Goal: Information Seeking & Learning: Learn about a topic

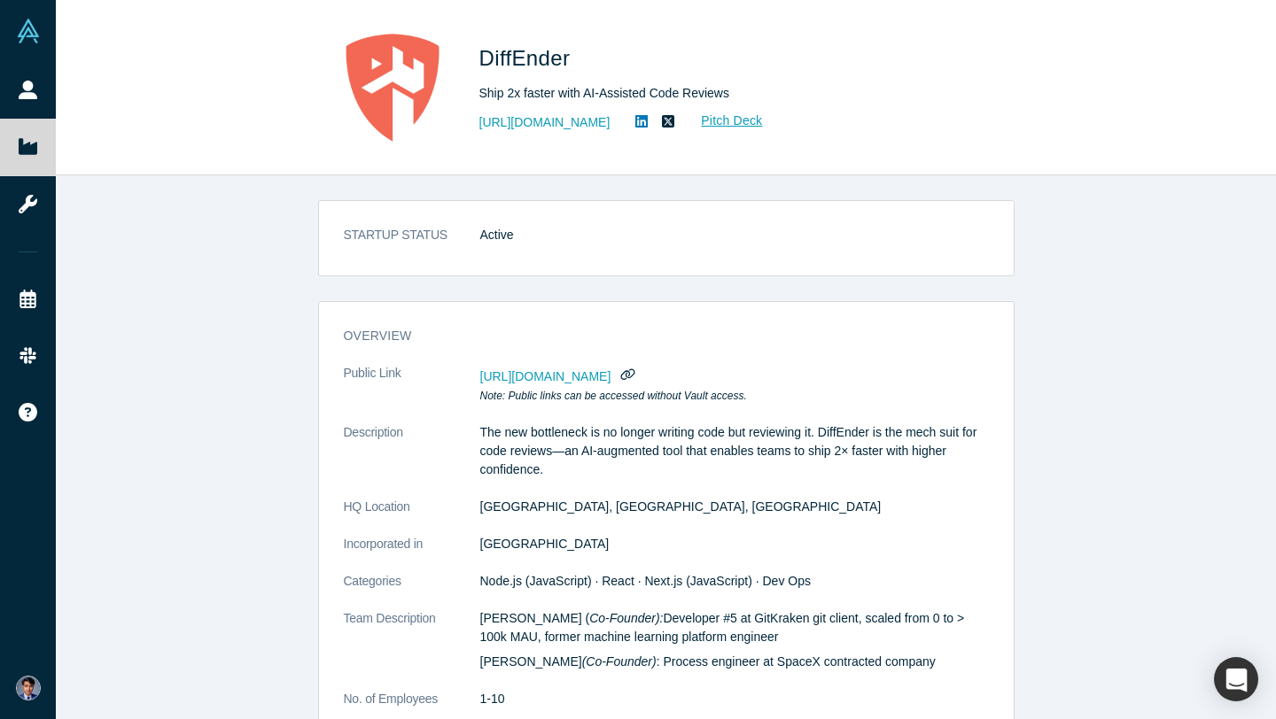
click at [635, 122] on icon at bounding box center [641, 121] width 12 height 14
drag, startPoint x: 476, startPoint y: 58, endPoint x: 738, endPoint y: 96, distance: 265.0
click at [739, 95] on div "DiffEnder Ship 2x faster with AI-Assisted Code Reviews https://diffender.com/ P…" at bounding box center [666, 88] width 696 height 124
copy div "DiffEnder Ship 2x faster with AI-Assisted Code Reviews"
click at [400, 91] on img at bounding box center [392, 88] width 124 height 124
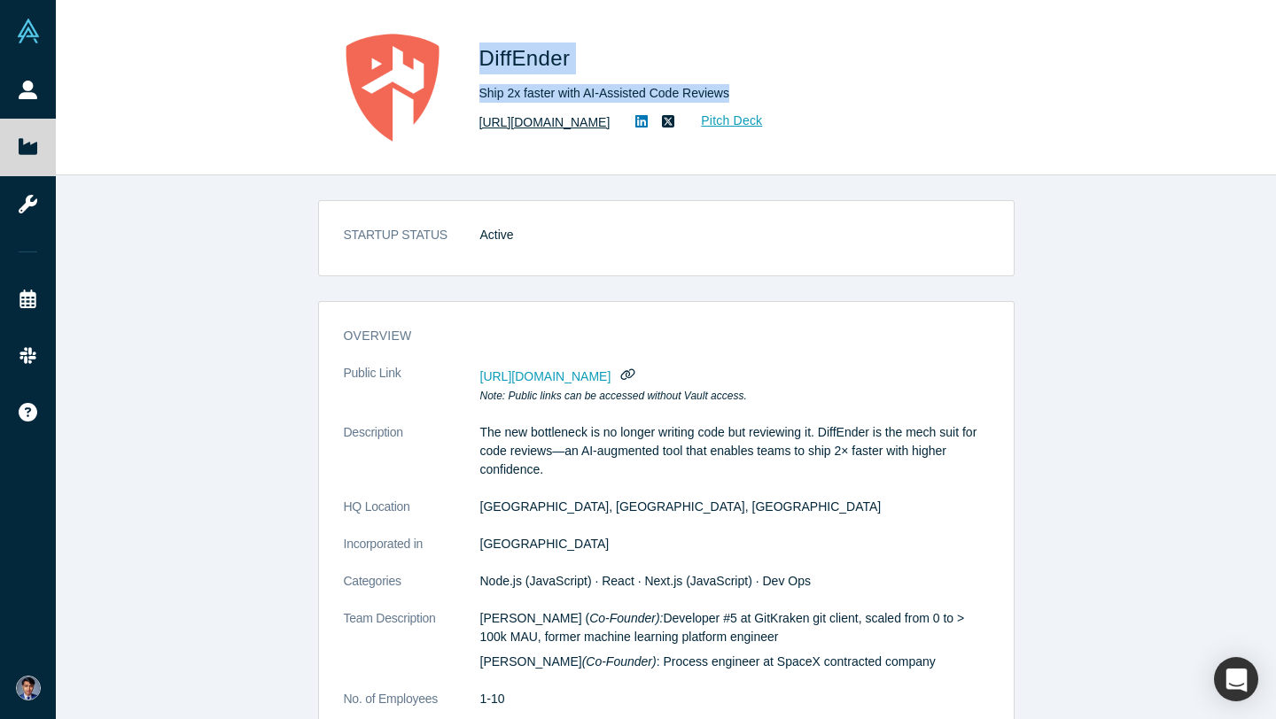
click at [516, 125] on link "https://diffender.com/" at bounding box center [544, 122] width 131 height 19
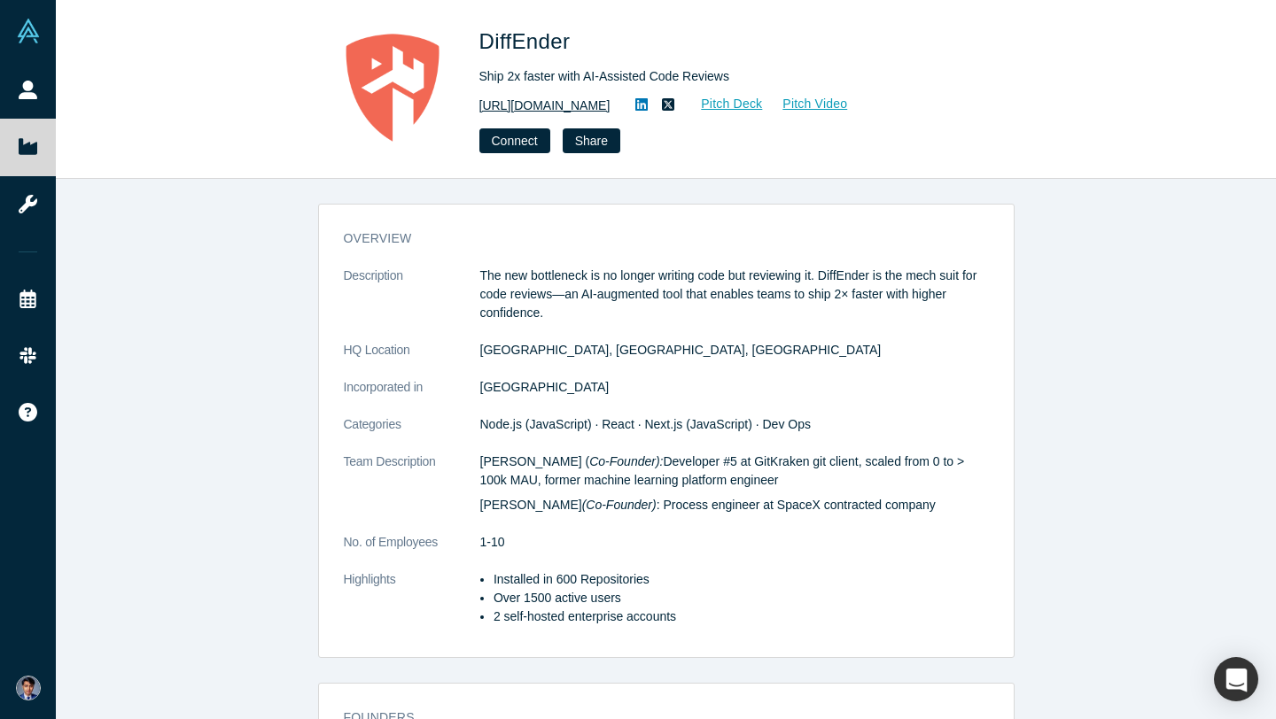
click at [573, 110] on link "https://diffender.com/" at bounding box center [544, 106] width 131 height 19
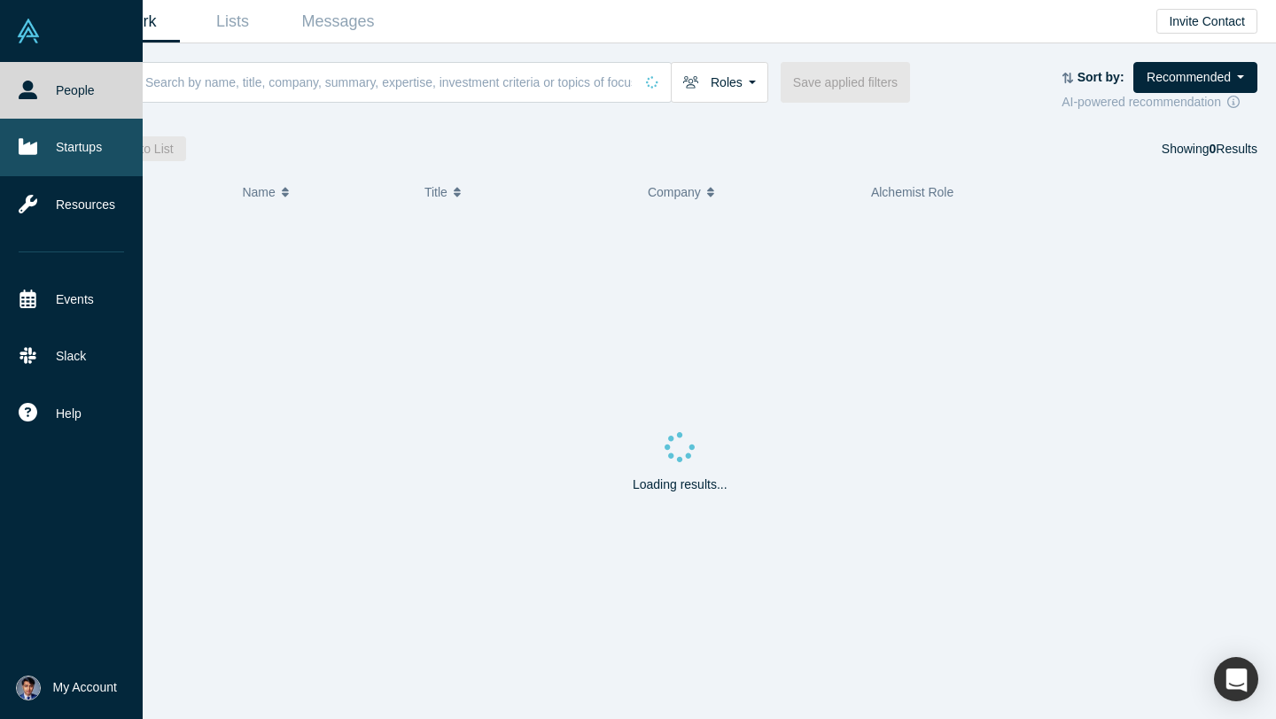
click at [71, 151] on link "Startups" at bounding box center [71, 147] width 143 height 57
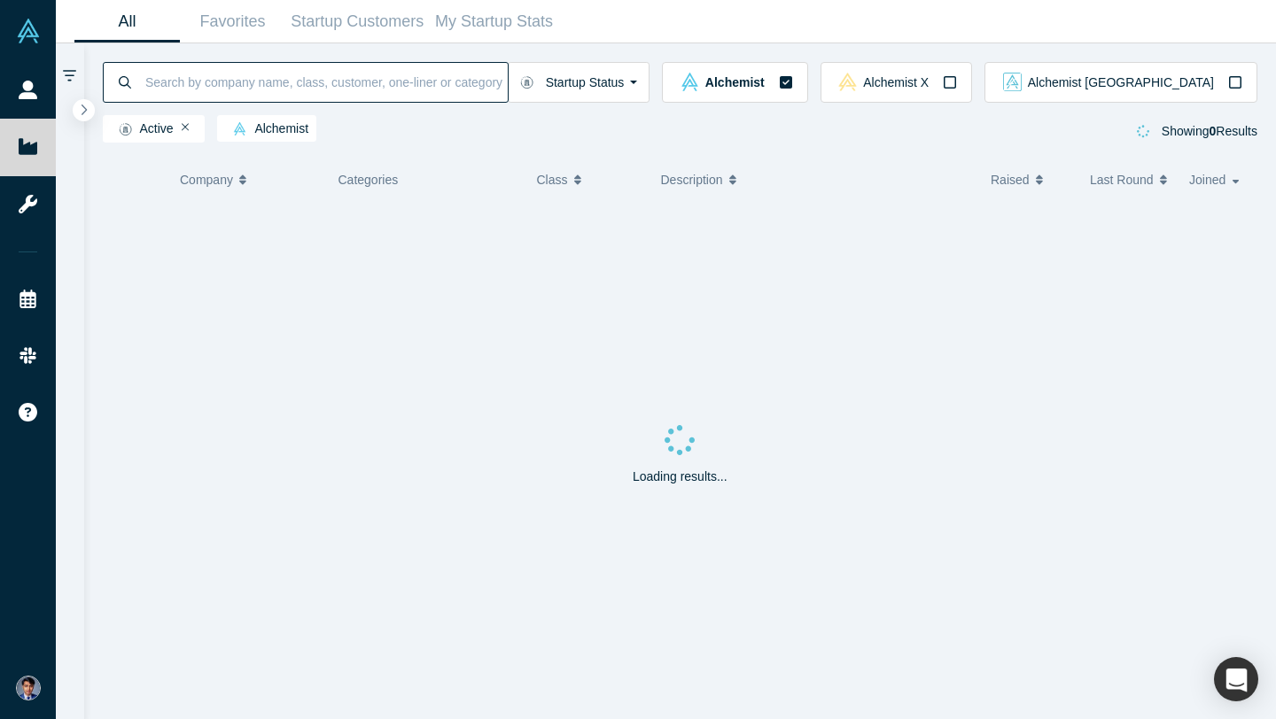
click at [245, 84] on input at bounding box center [326, 82] width 364 height 42
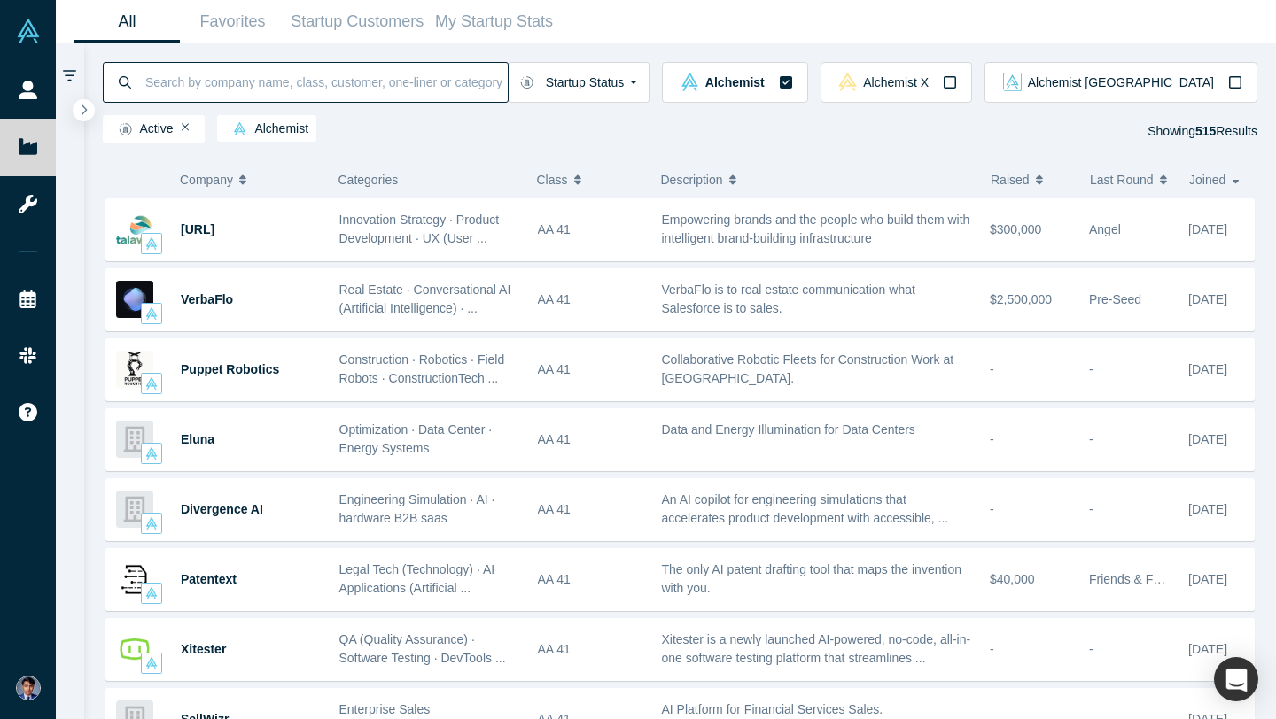
paste input "Operant Networks"
type input "Operant Networks"
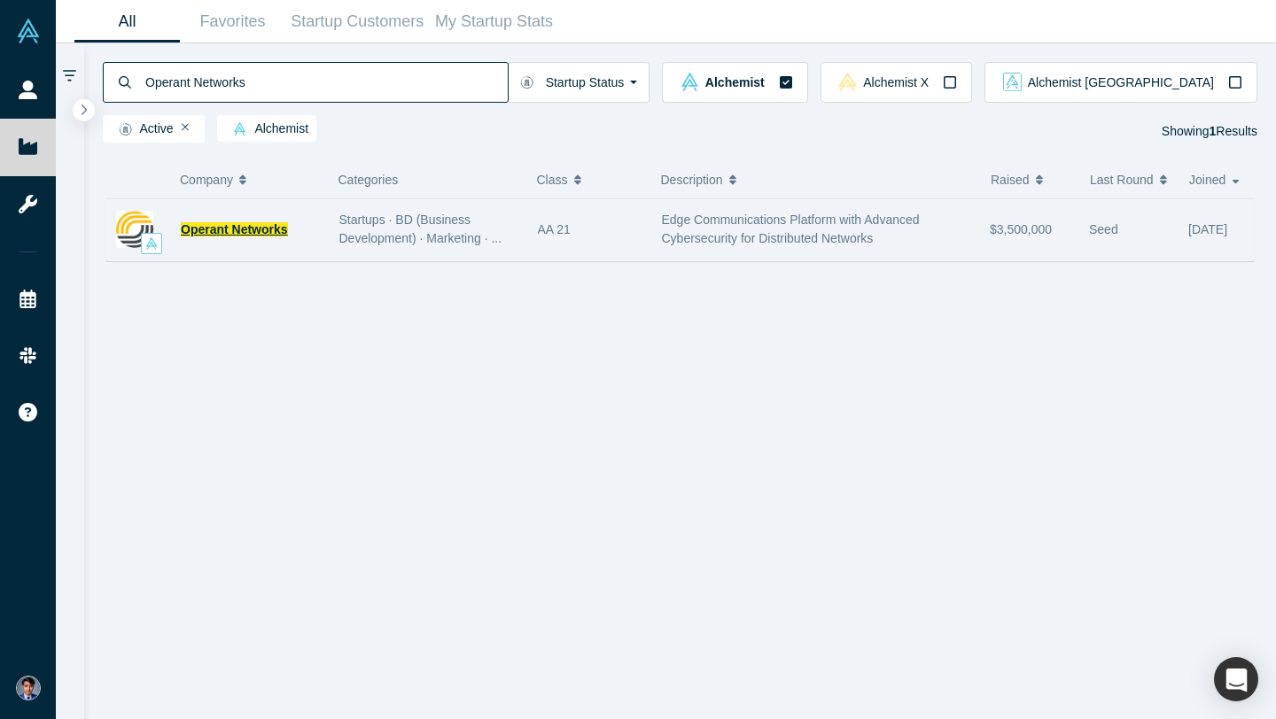
click at [268, 228] on span "Operant Networks" at bounding box center [234, 229] width 107 height 14
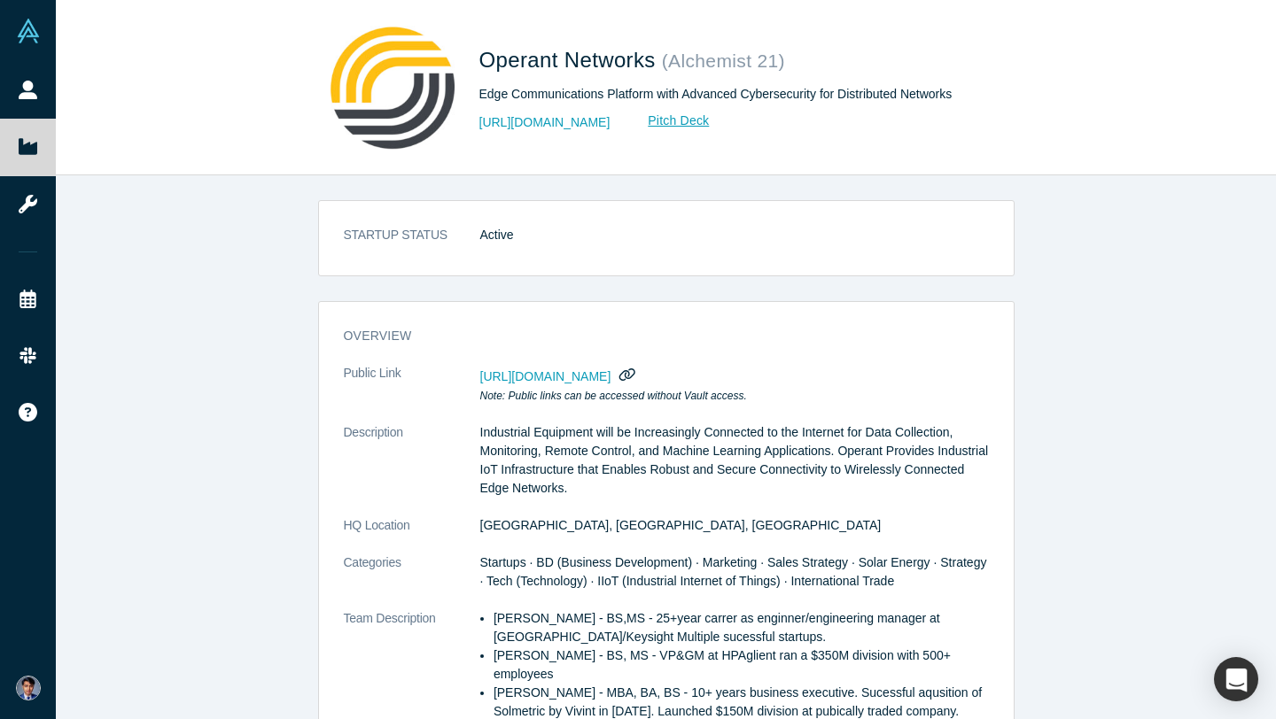
click at [636, 370] on icon "button" at bounding box center [627, 374] width 17 height 13
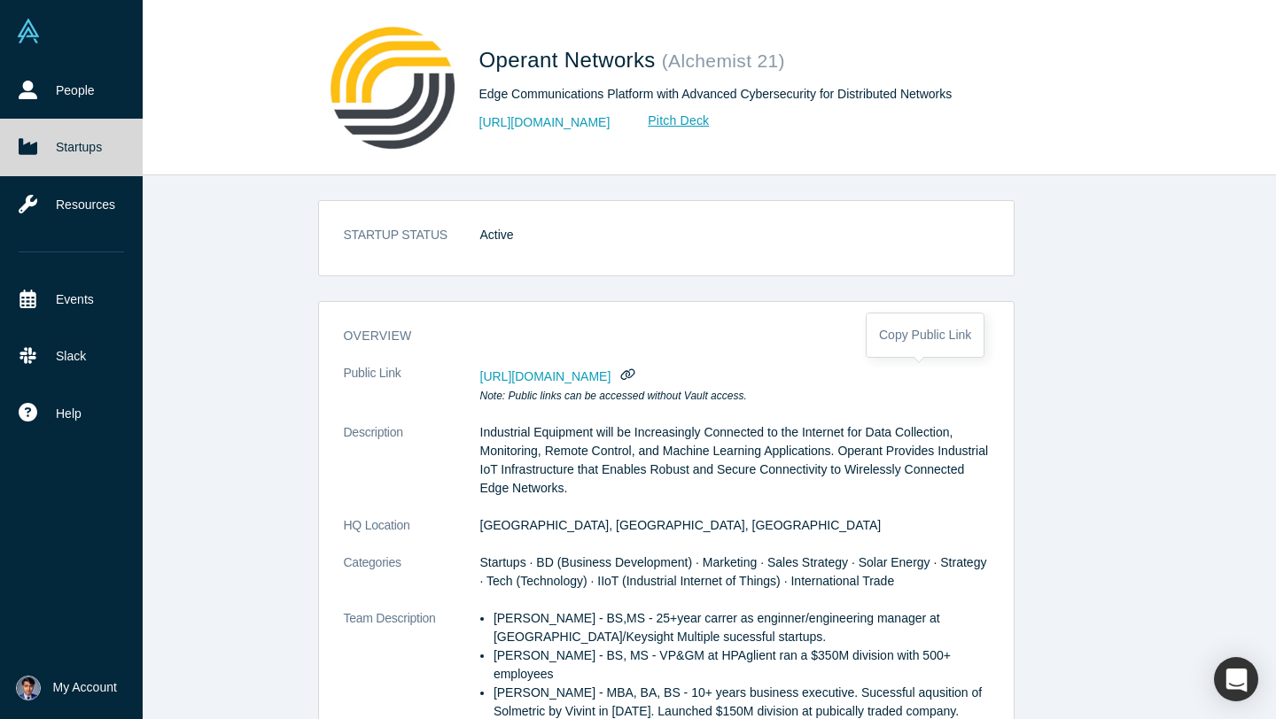
click at [36, 149] on icon at bounding box center [28, 147] width 19 height 16
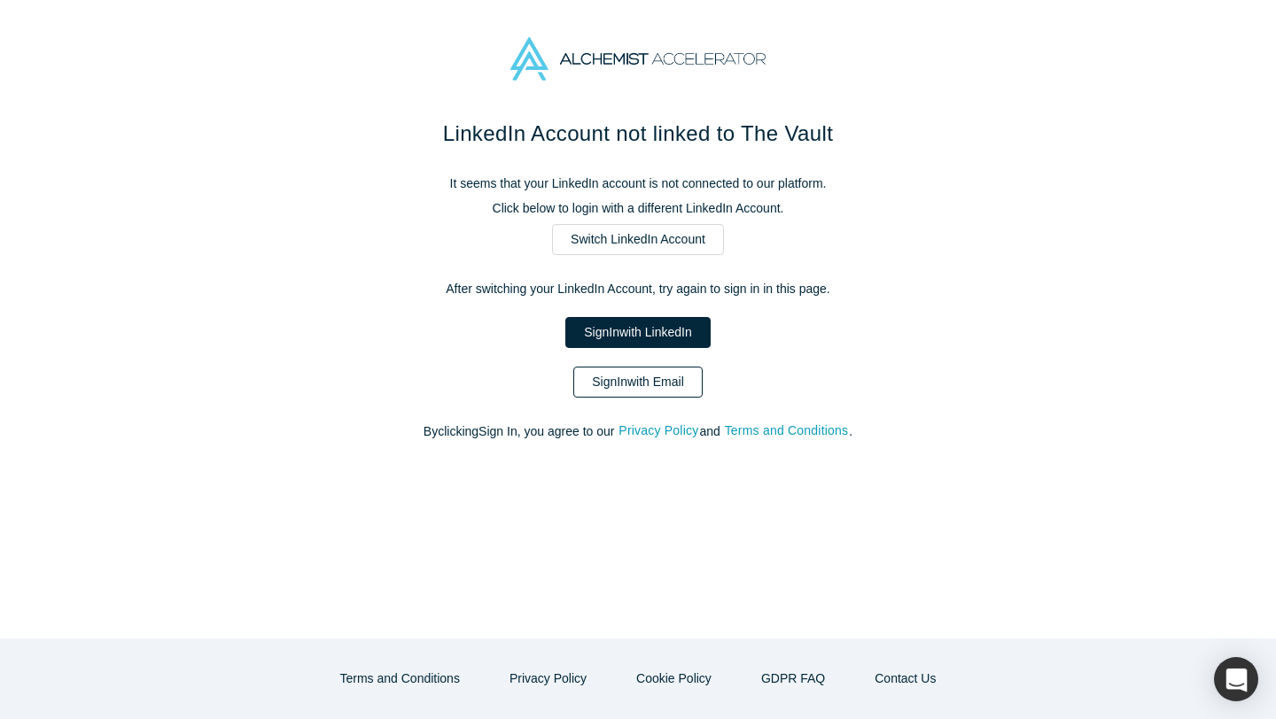
click at [634, 385] on link "Sign In with Email" at bounding box center [637, 382] width 129 height 31
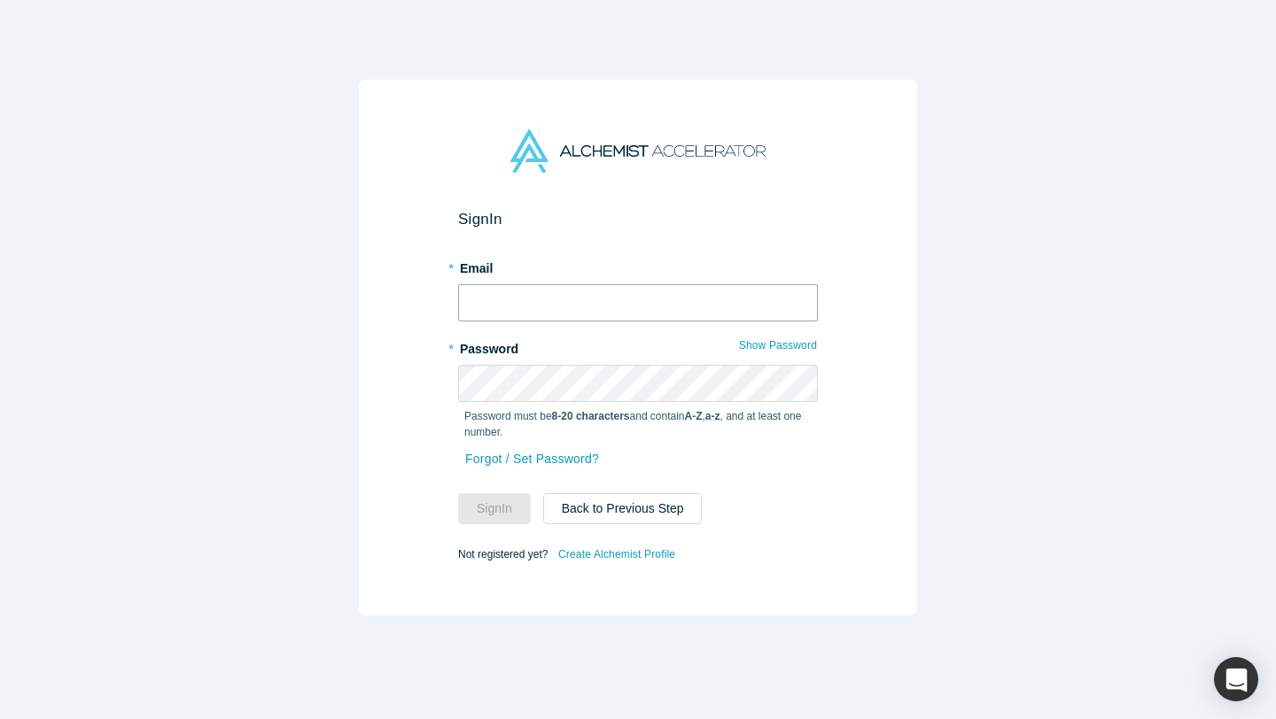
click at [563, 315] on input "text" at bounding box center [638, 302] width 360 height 37
type input "daanish@alchemistaccelerator.com"
click at [454, 386] on div "Sign In * Email daanish@alchemistaccelerator.com * Password Show Password Passw…" at bounding box center [638, 348] width 558 height 536
click at [458, 493] on button "Sign In" at bounding box center [494, 508] width 73 height 31
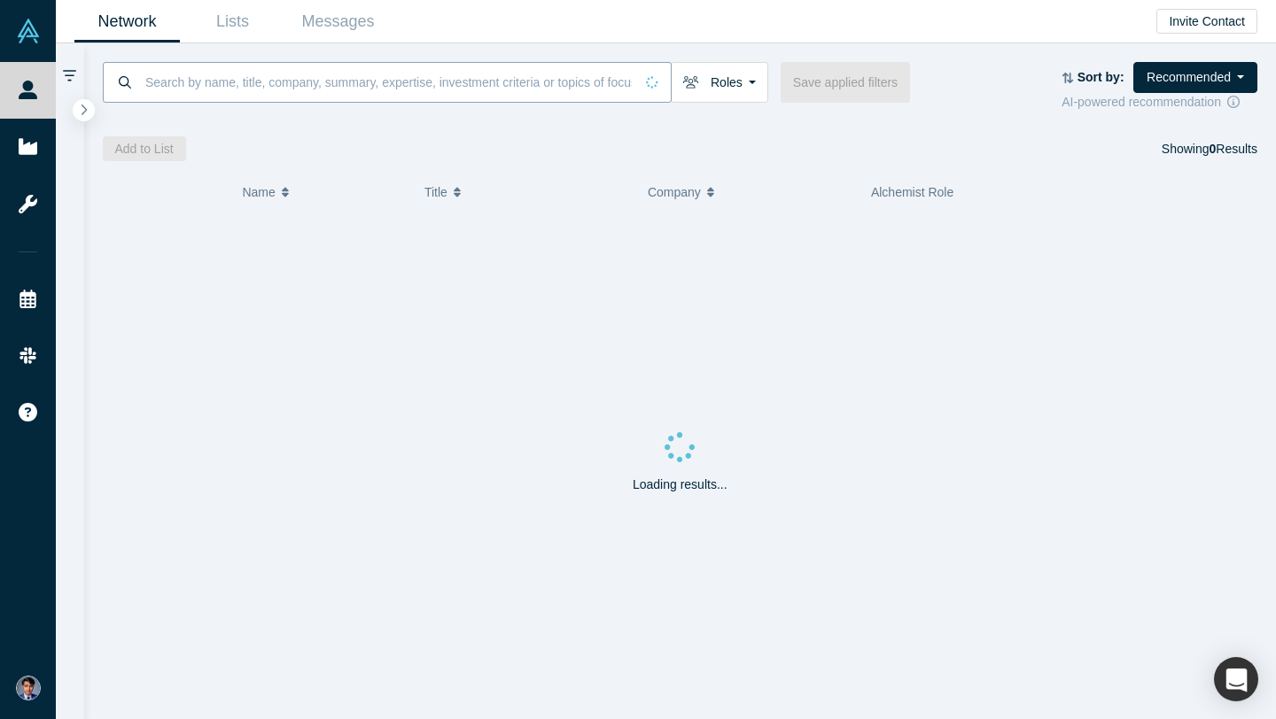
click at [331, 86] on input at bounding box center [389, 82] width 490 height 42
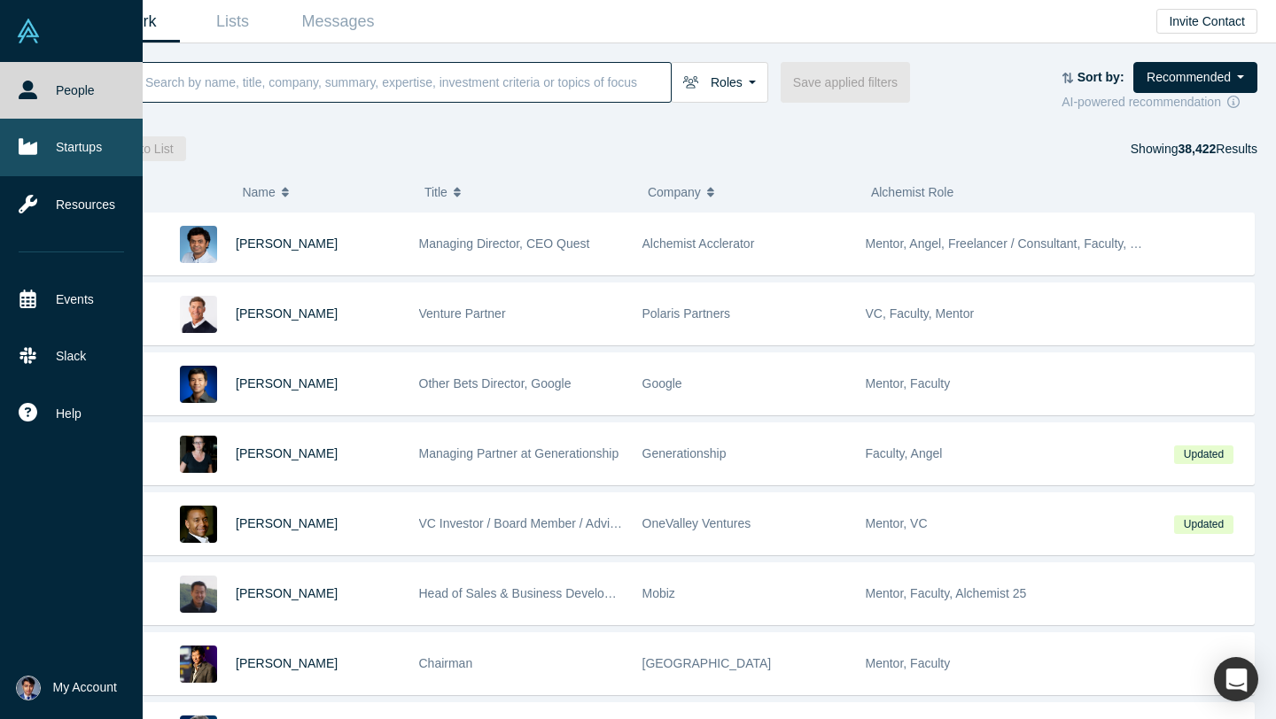
click at [79, 151] on link "Startups" at bounding box center [71, 147] width 143 height 57
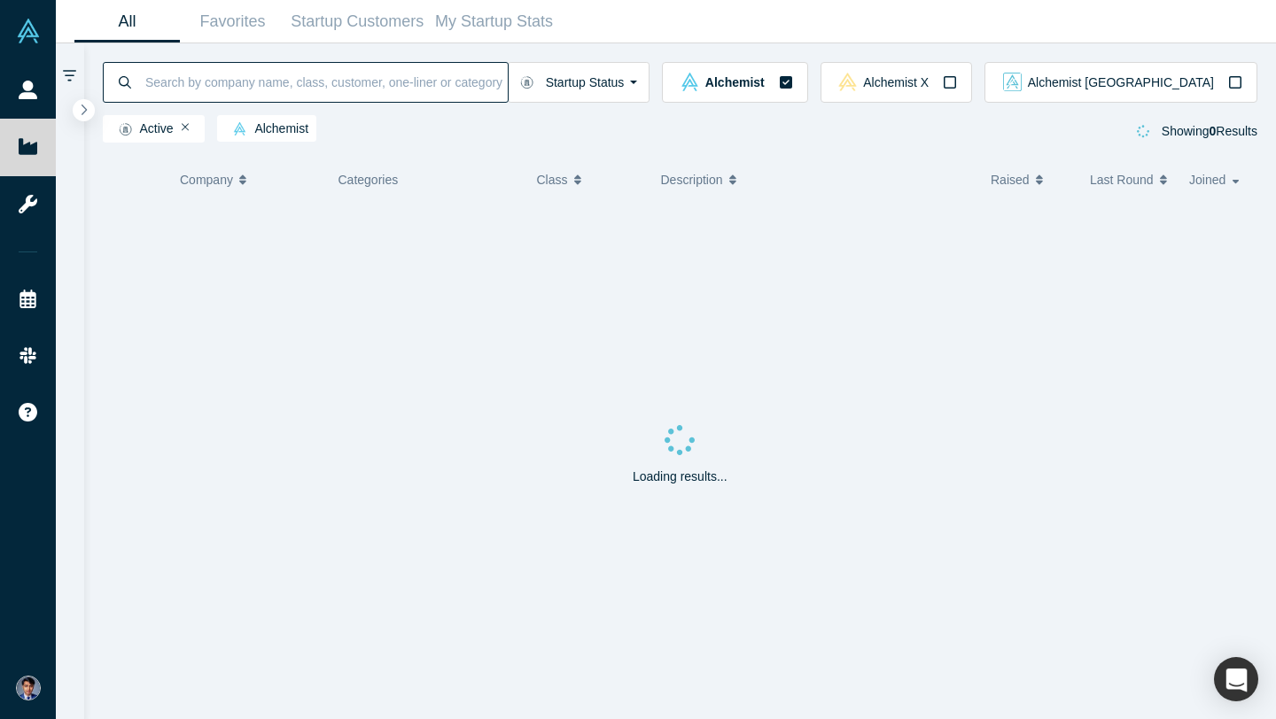
click at [243, 79] on input at bounding box center [326, 82] width 364 height 42
paste input "Laundris"
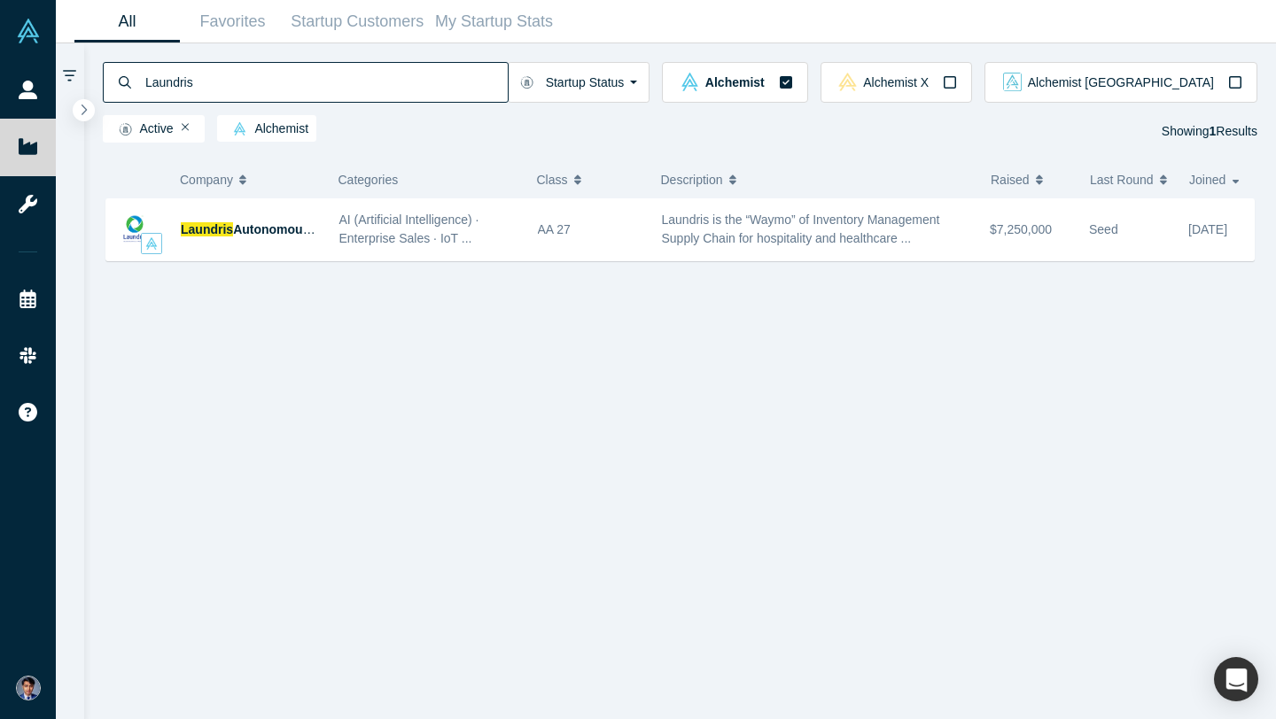
type input "Laundris"
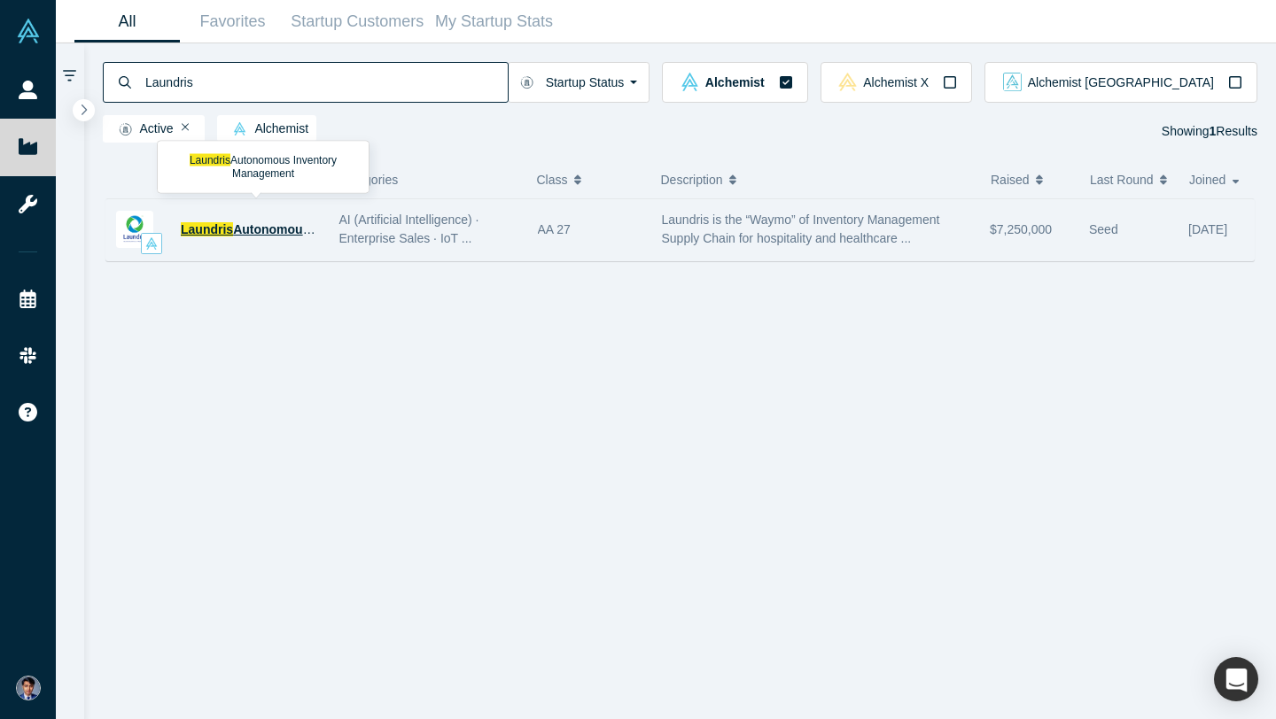
click at [278, 225] on span "Autonomous Inventory Management" at bounding box center [340, 229] width 215 height 14
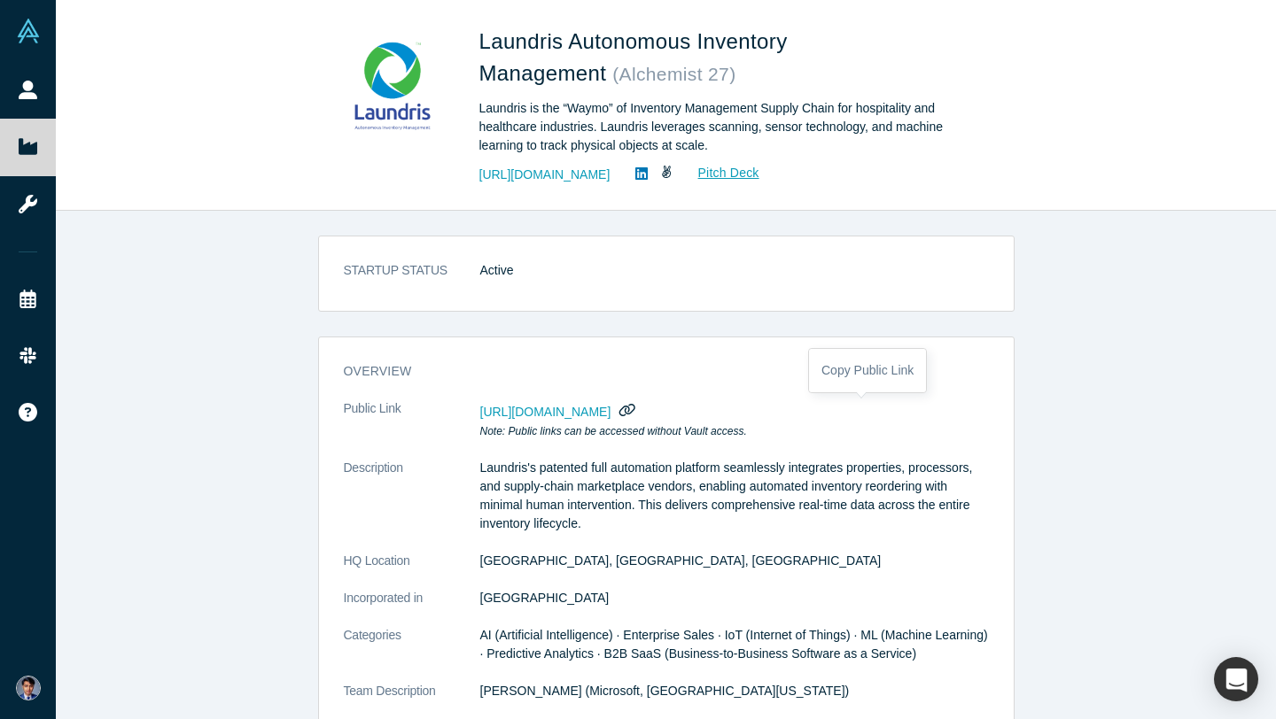
click at [636, 406] on icon "button" at bounding box center [627, 409] width 17 height 13
drag, startPoint x: 478, startPoint y: 43, endPoint x: 561, endPoint y: 43, distance: 82.4
click at [561, 43] on span "Laundris Autonomous Inventory Management" at bounding box center [633, 57] width 308 height 56
copy span "Laundris"
click at [632, 48] on span "Laundris Autonomous Inventory Management" at bounding box center [633, 57] width 308 height 56
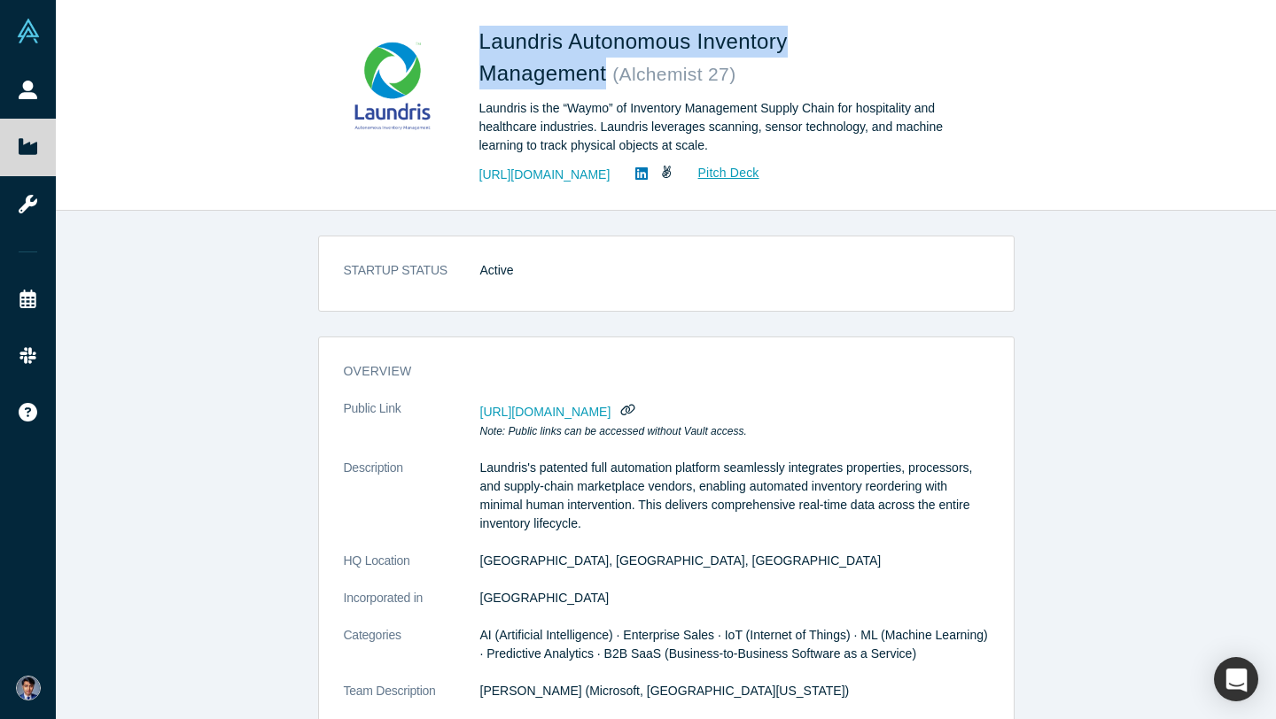
drag, startPoint x: 478, startPoint y: 40, endPoint x: 607, endPoint y: 81, distance: 134.8
click at [607, 81] on span "Laundris Autonomous Inventory Management" at bounding box center [633, 57] width 308 height 56
copy span "Laundris Autonomous Inventory Management"
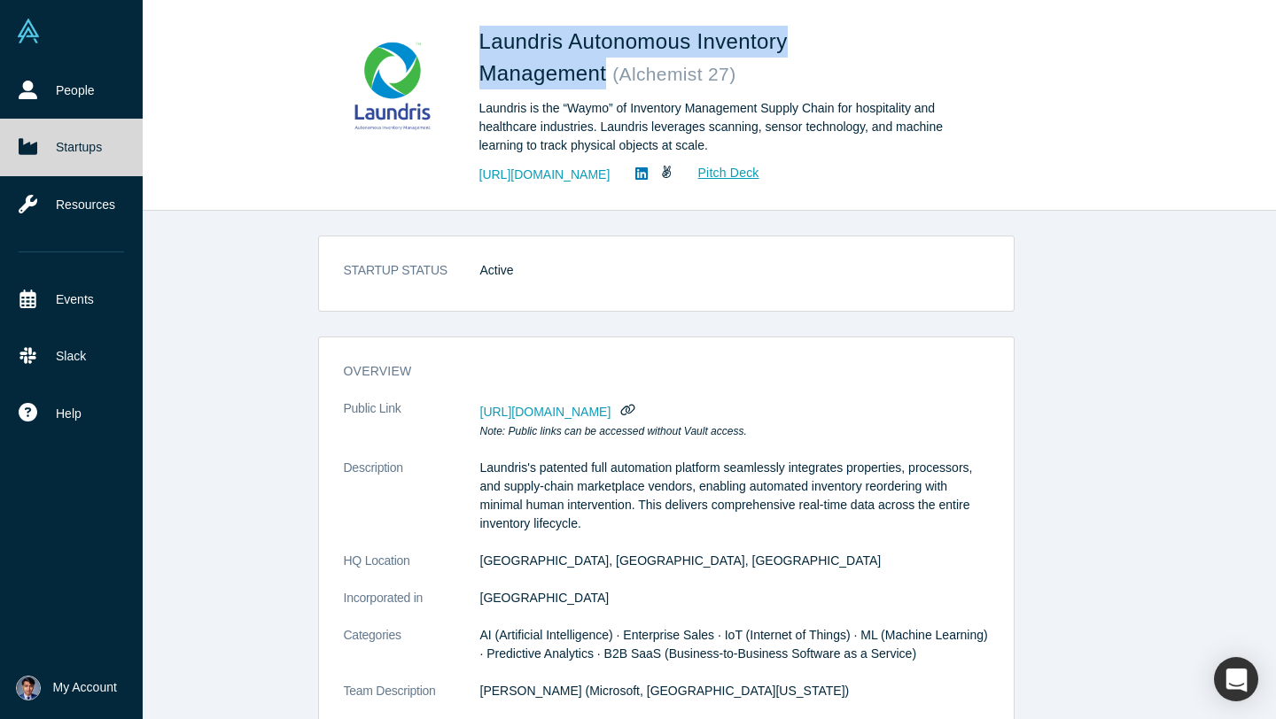
click at [34, 146] on icon at bounding box center [28, 147] width 19 height 16
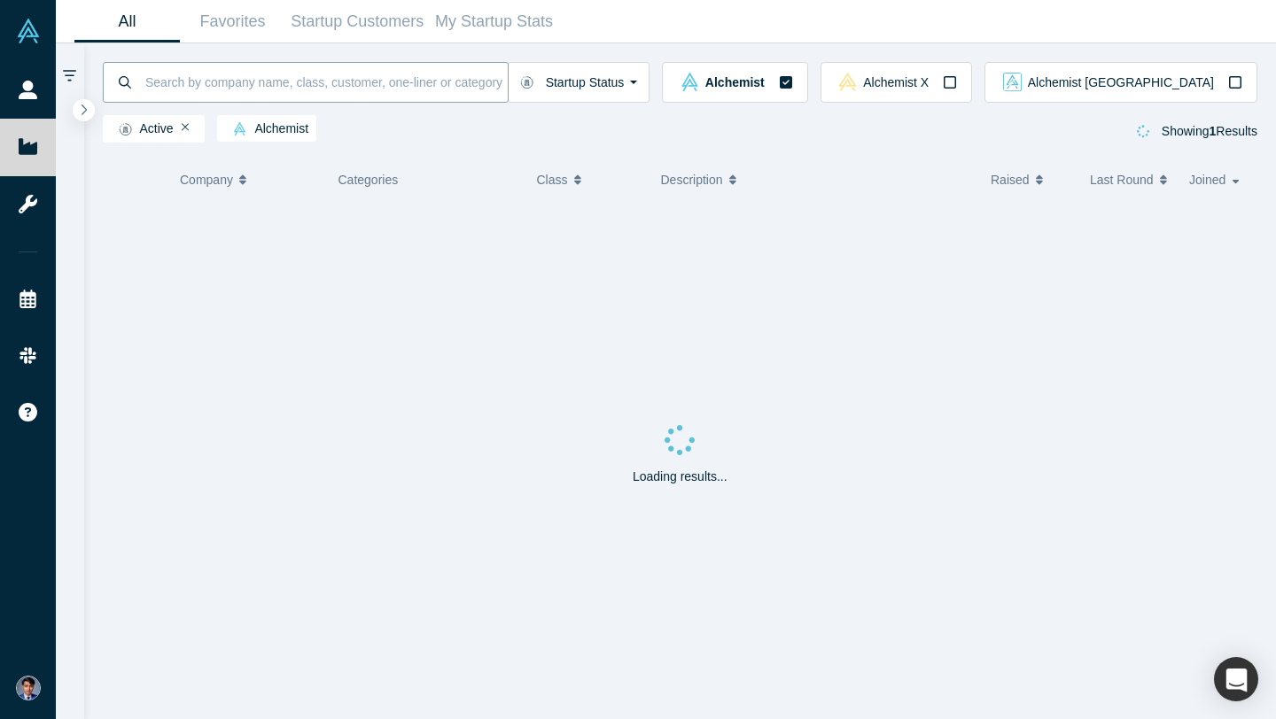
click at [389, 86] on input at bounding box center [326, 82] width 364 height 42
paste input "Moodbit"
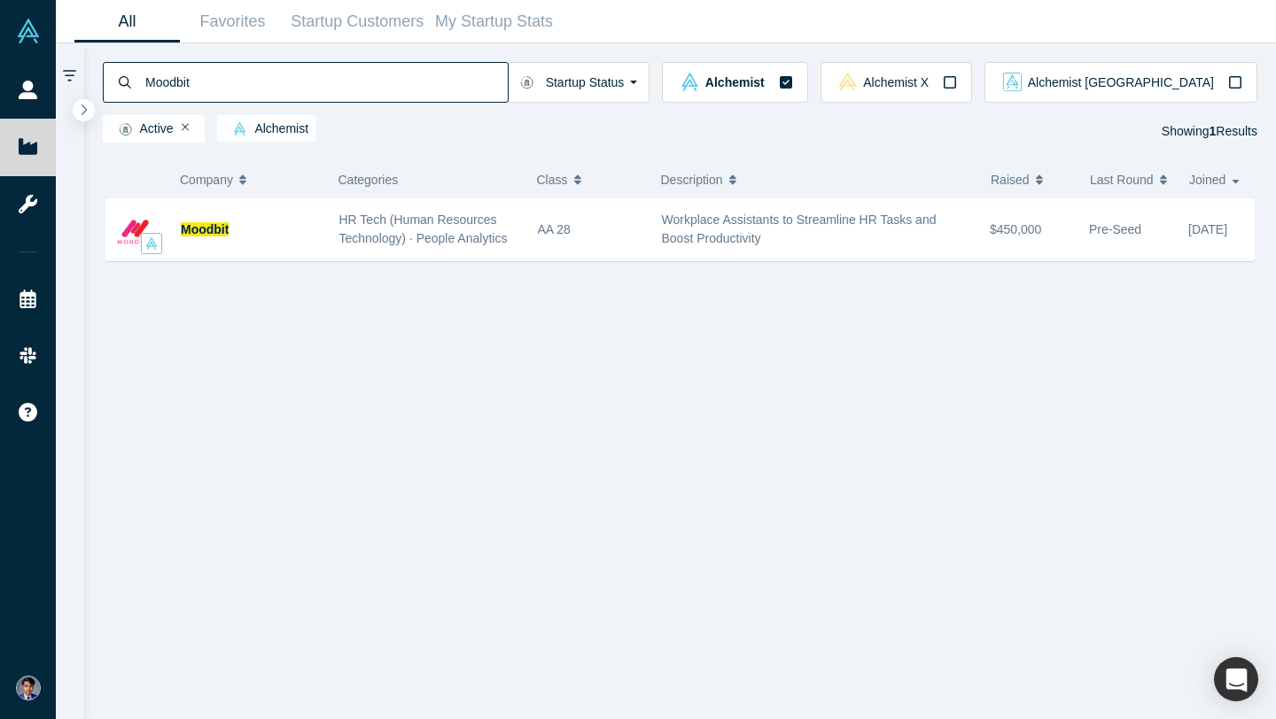
type input "Moodbit"
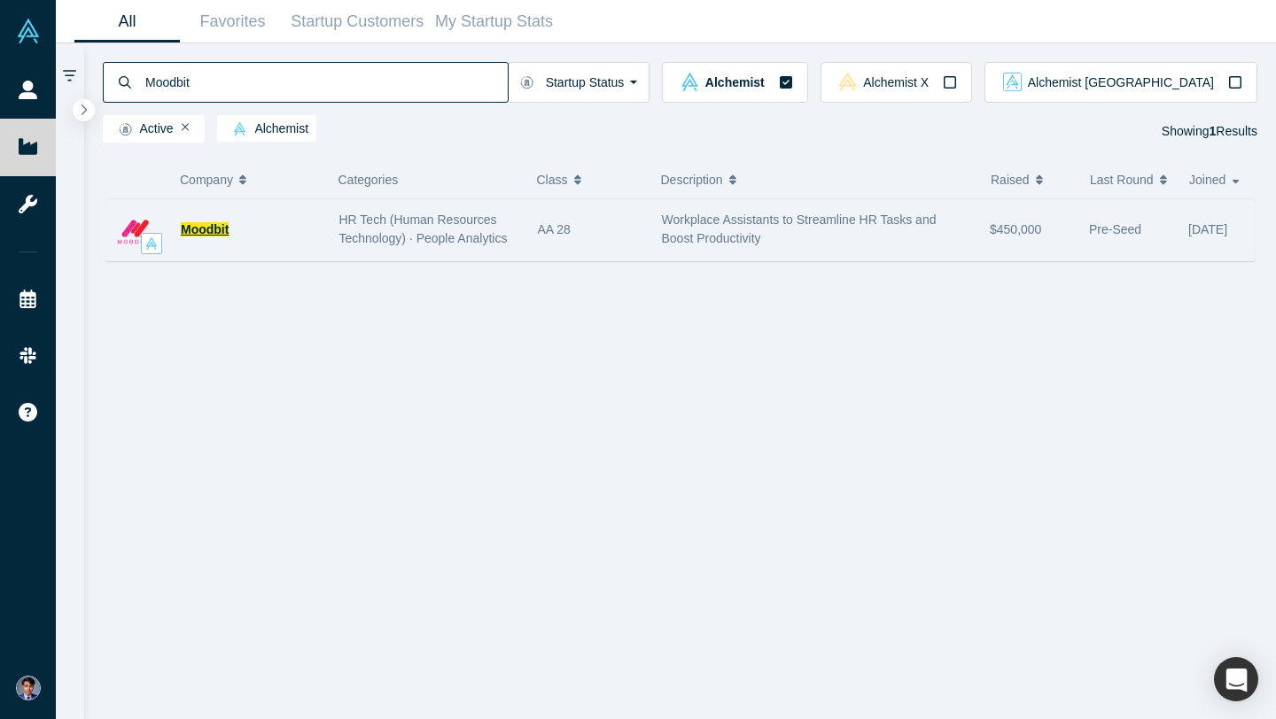
click at [213, 232] on span "Moodbit" at bounding box center [205, 229] width 48 height 14
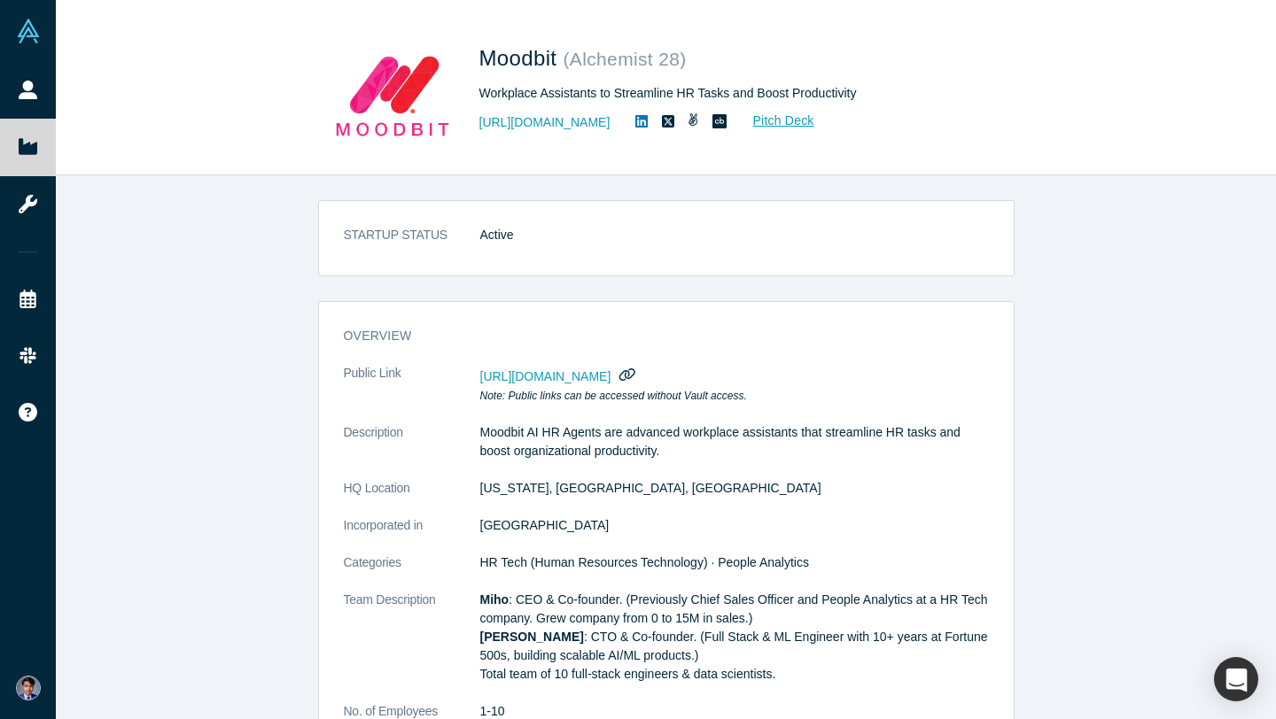
click at [635, 374] on icon "button" at bounding box center [627, 375] width 16 height 12
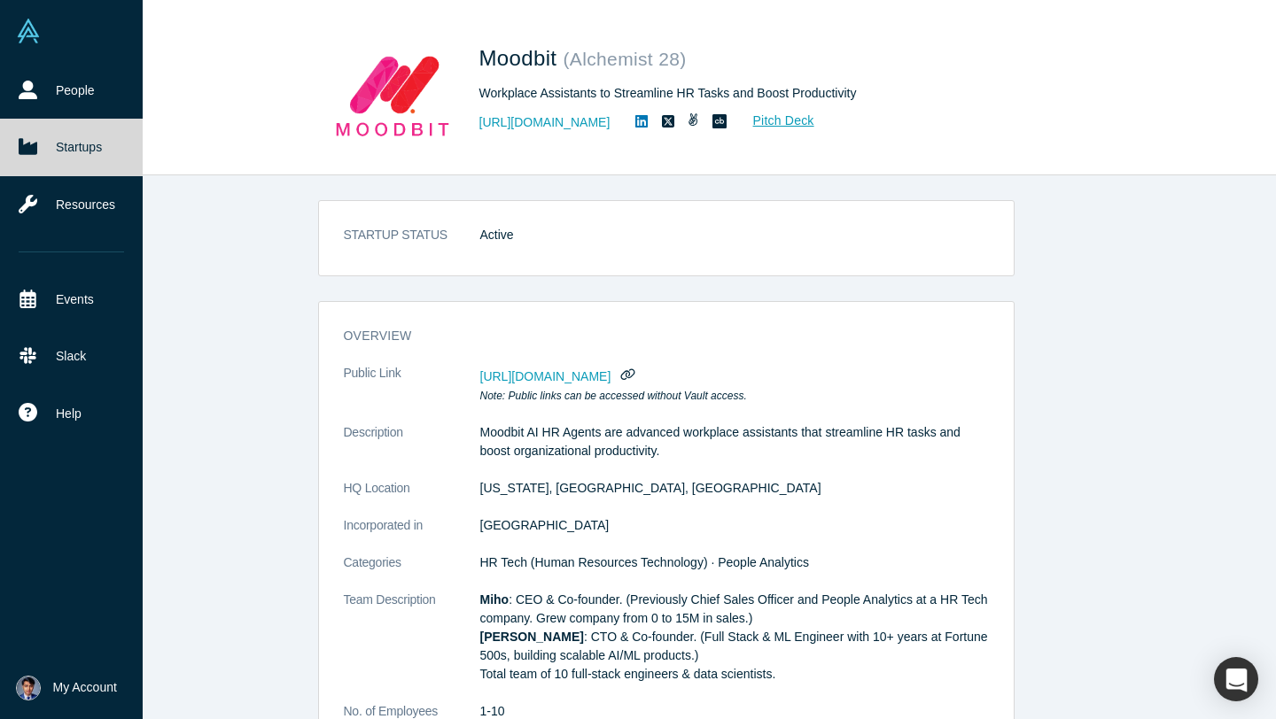
click at [32, 146] on icon at bounding box center [28, 147] width 19 height 16
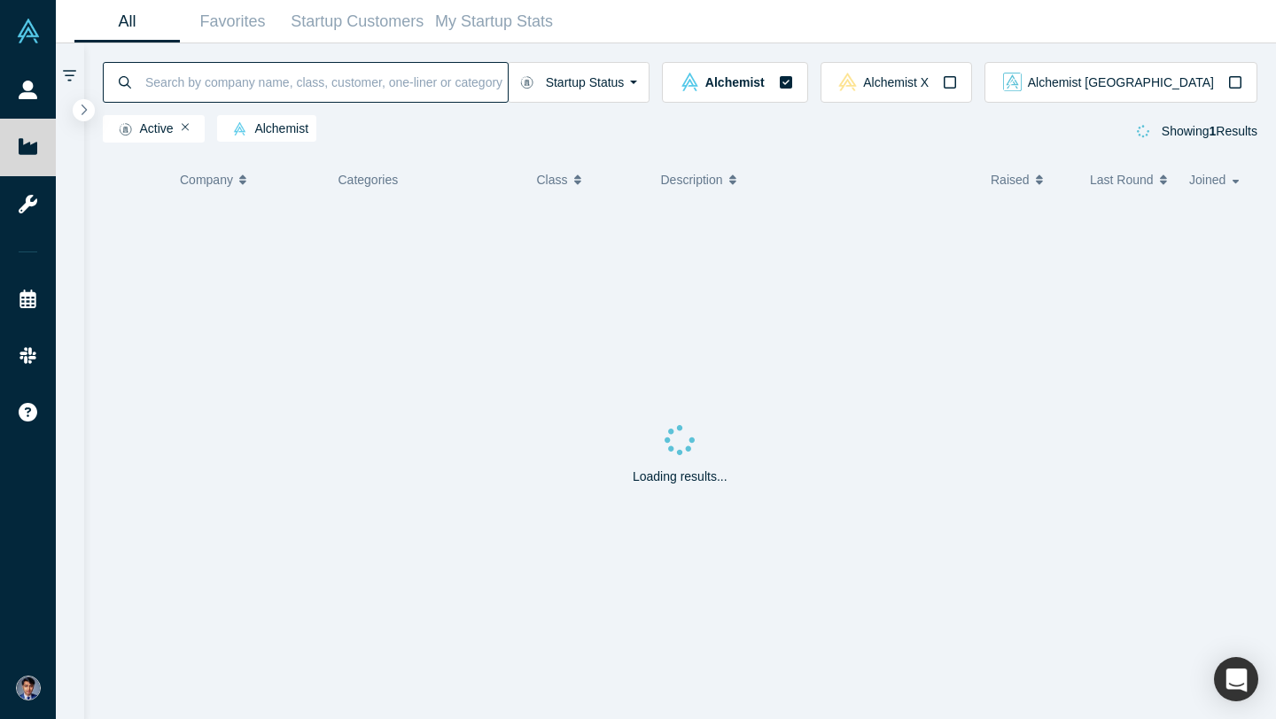
click at [312, 87] on input at bounding box center [326, 82] width 364 height 42
paste input "Mantis Analytics"
type input "Mantis Analytics"
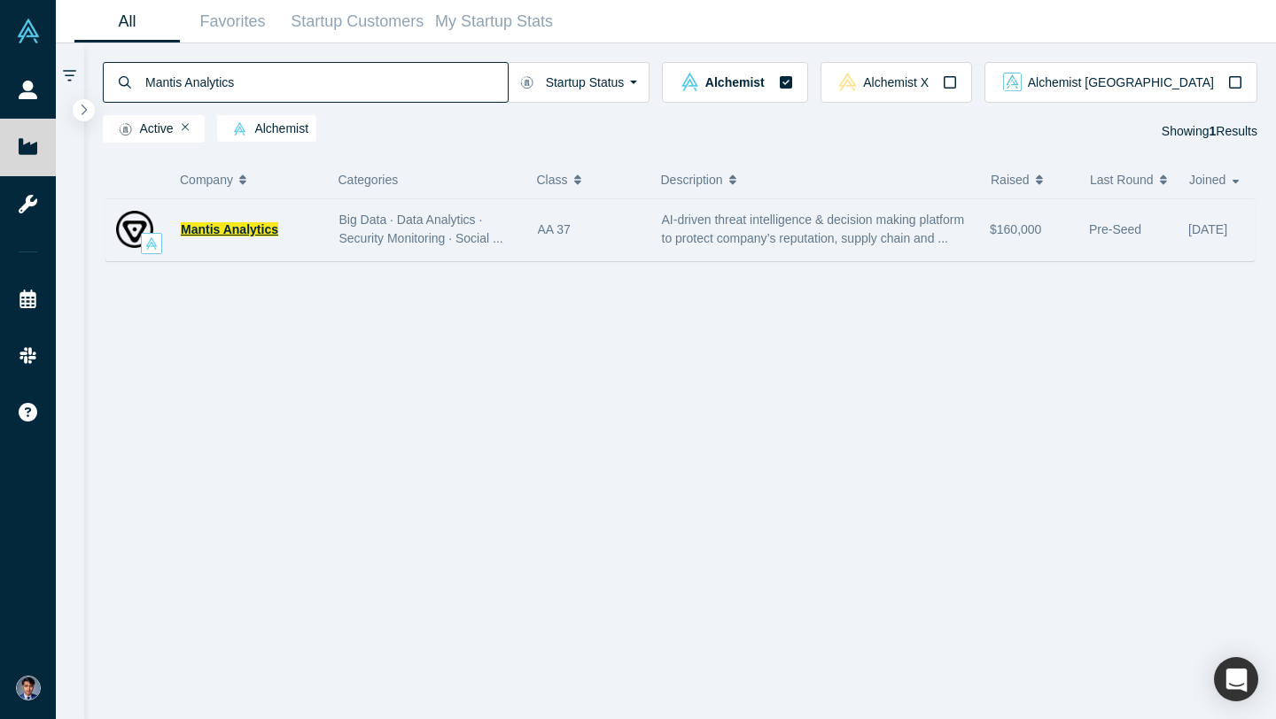
click at [261, 233] on span "Mantis Analytics" at bounding box center [229, 229] width 97 height 14
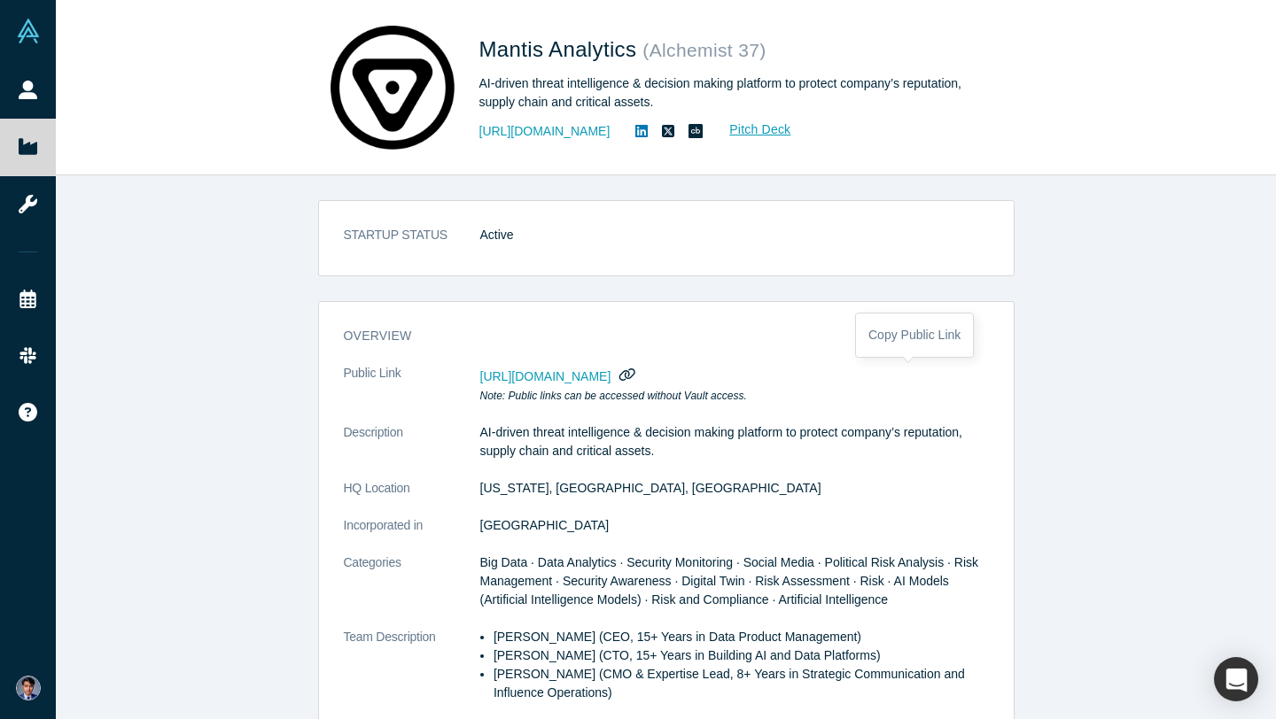
click at [635, 377] on icon "button" at bounding box center [627, 375] width 16 height 12
drag, startPoint x: 479, startPoint y: 47, endPoint x: 634, endPoint y: 52, distance: 155.1
click at [634, 52] on span "Mantis Analytics" at bounding box center [561, 49] width 164 height 24
copy span "Mantis Analytics"
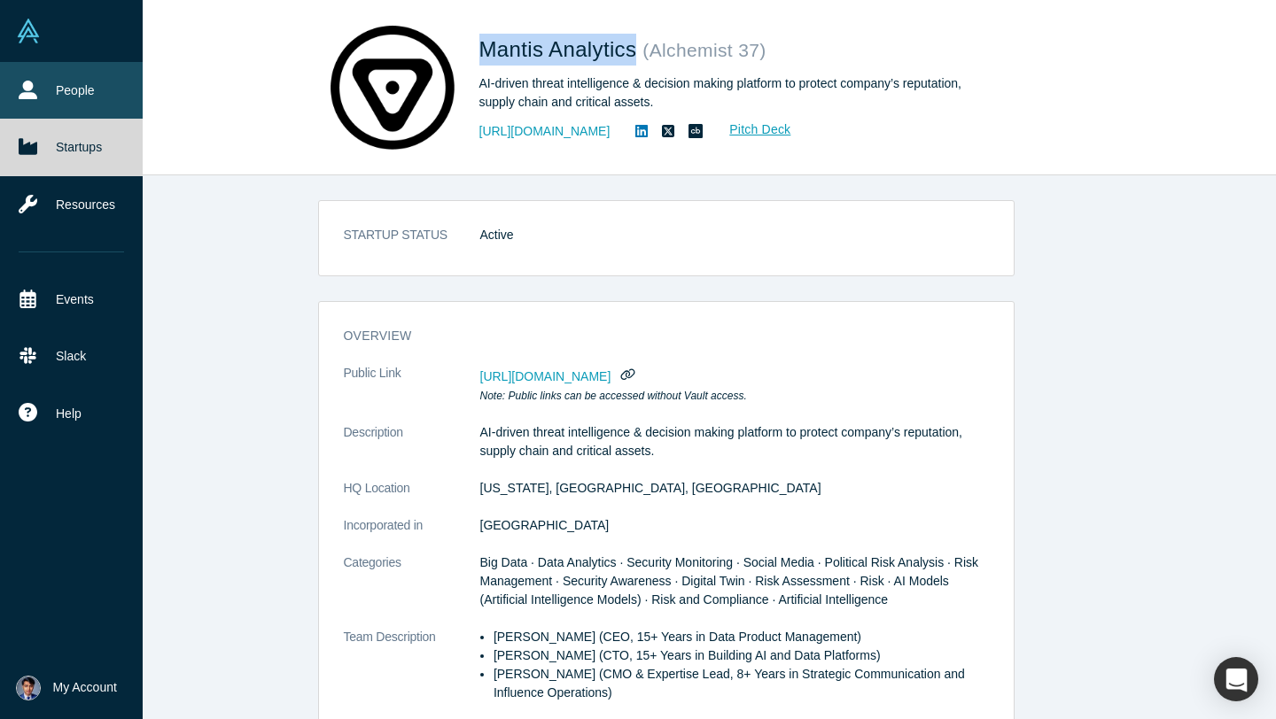
drag, startPoint x: 38, startPoint y: 143, endPoint x: 129, endPoint y: 109, distance: 97.3
click at [38, 143] on link "Startups" at bounding box center [71, 147] width 143 height 57
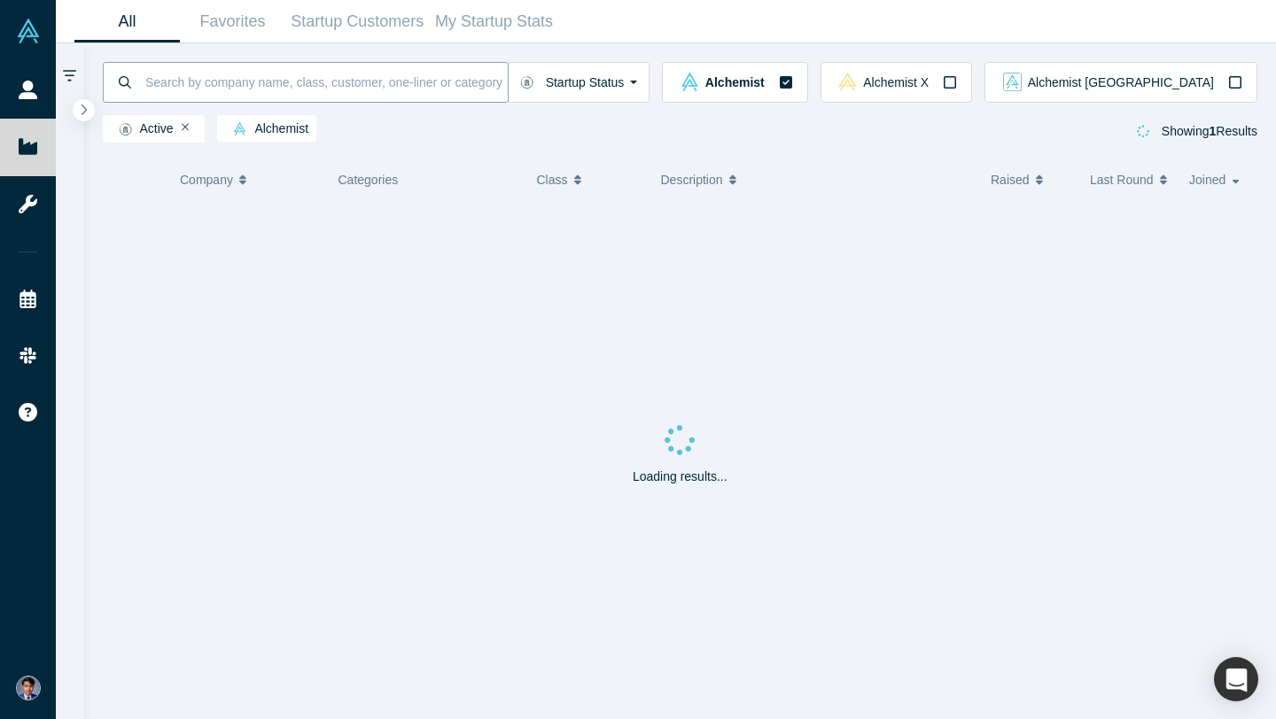
click at [308, 81] on input at bounding box center [326, 82] width 364 height 42
paste input "Hubly Surgical"
type input "Hubly Surgical"
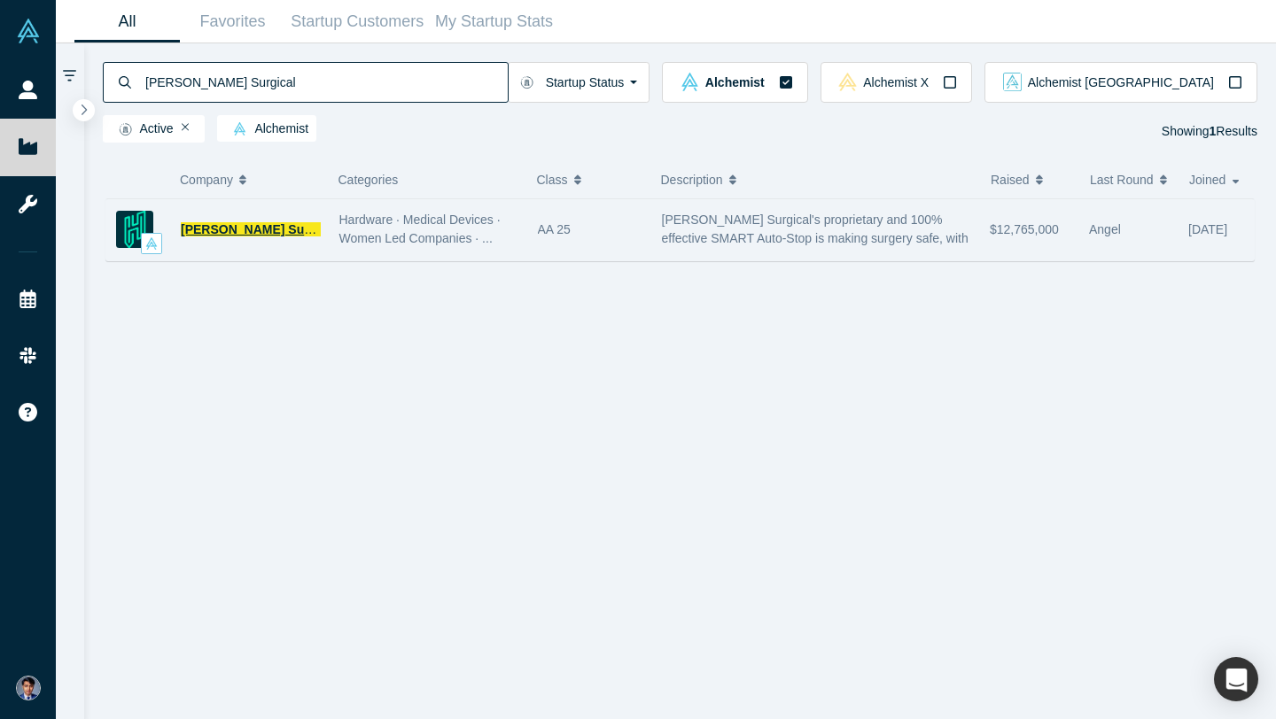
click at [253, 229] on span "Hubly Surgical" at bounding box center [259, 229] width 157 height 14
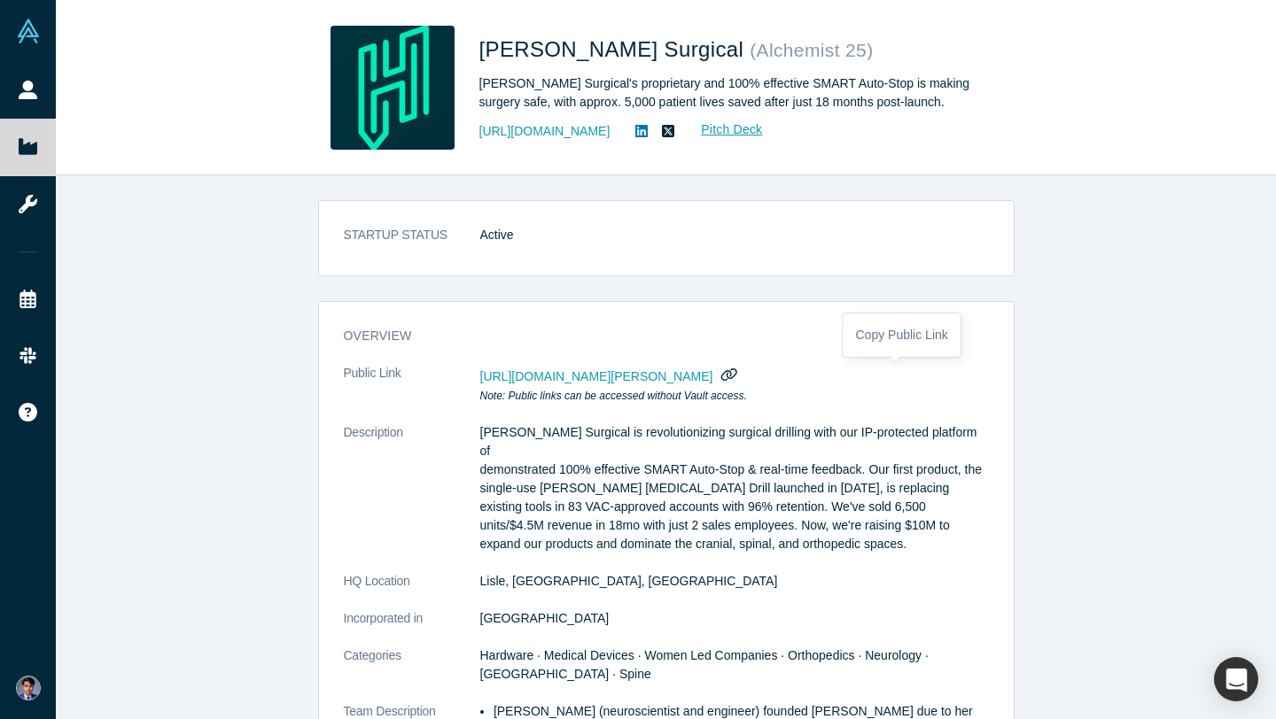
click at [738, 375] on icon "button" at bounding box center [729, 374] width 17 height 13
drag, startPoint x: 481, startPoint y: 52, endPoint x: 620, endPoint y: 53, distance: 139.1
click at [618, 53] on span "Hubly Surgical" at bounding box center [614, 49] width 271 height 24
copy span "Hubly Surgical"
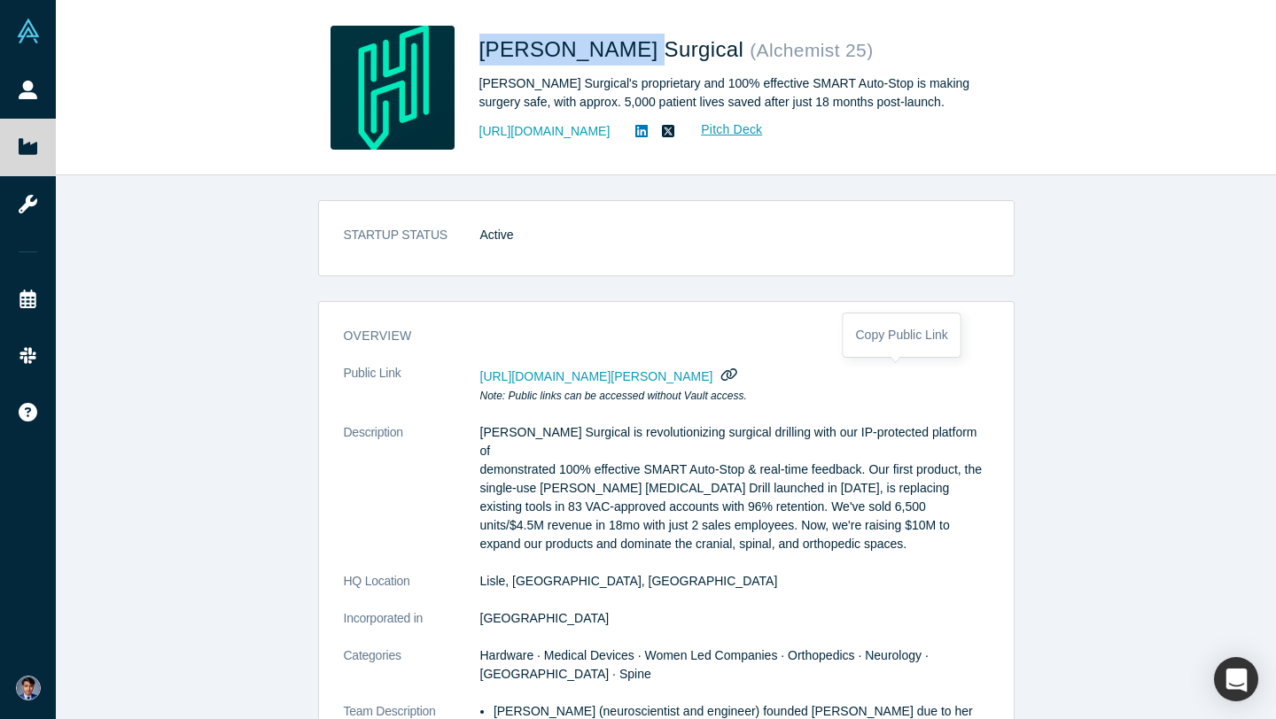
click at [738, 375] on icon "button" at bounding box center [729, 374] width 17 height 13
click at [738, 372] on icon "button" at bounding box center [729, 374] width 17 height 13
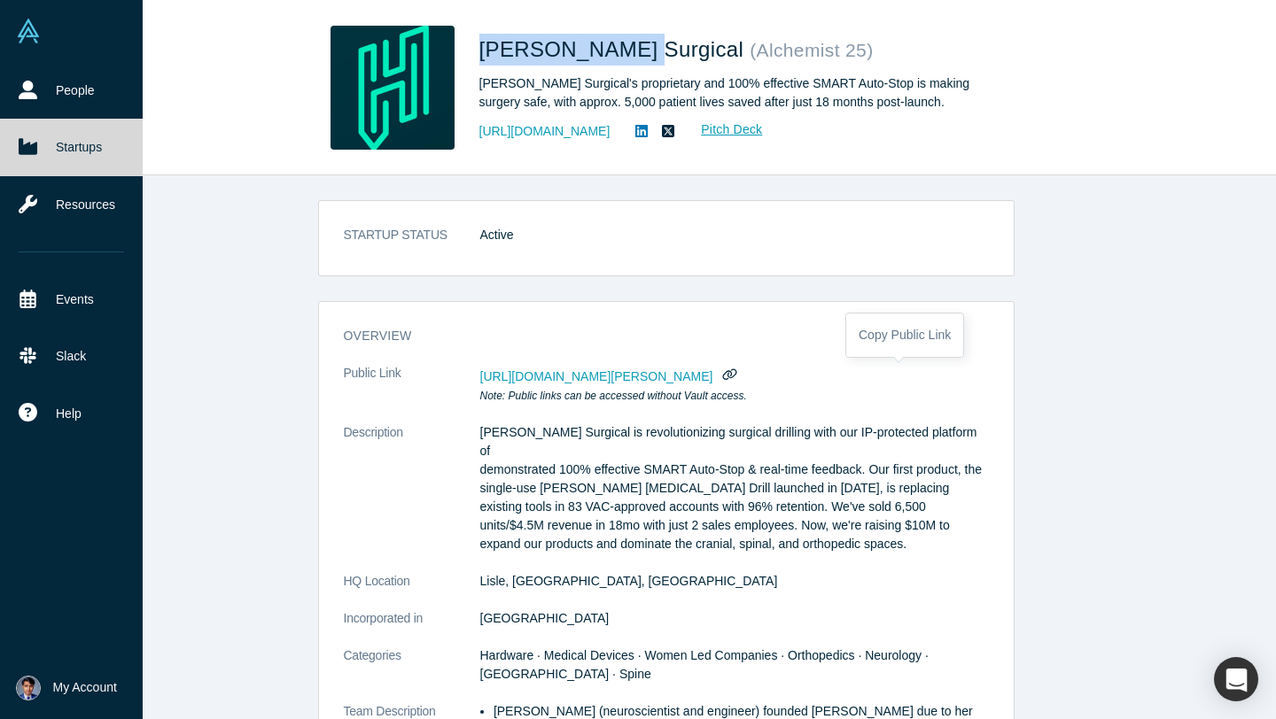
click at [31, 139] on icon at bounding box center [28, 146] width 19 height 19
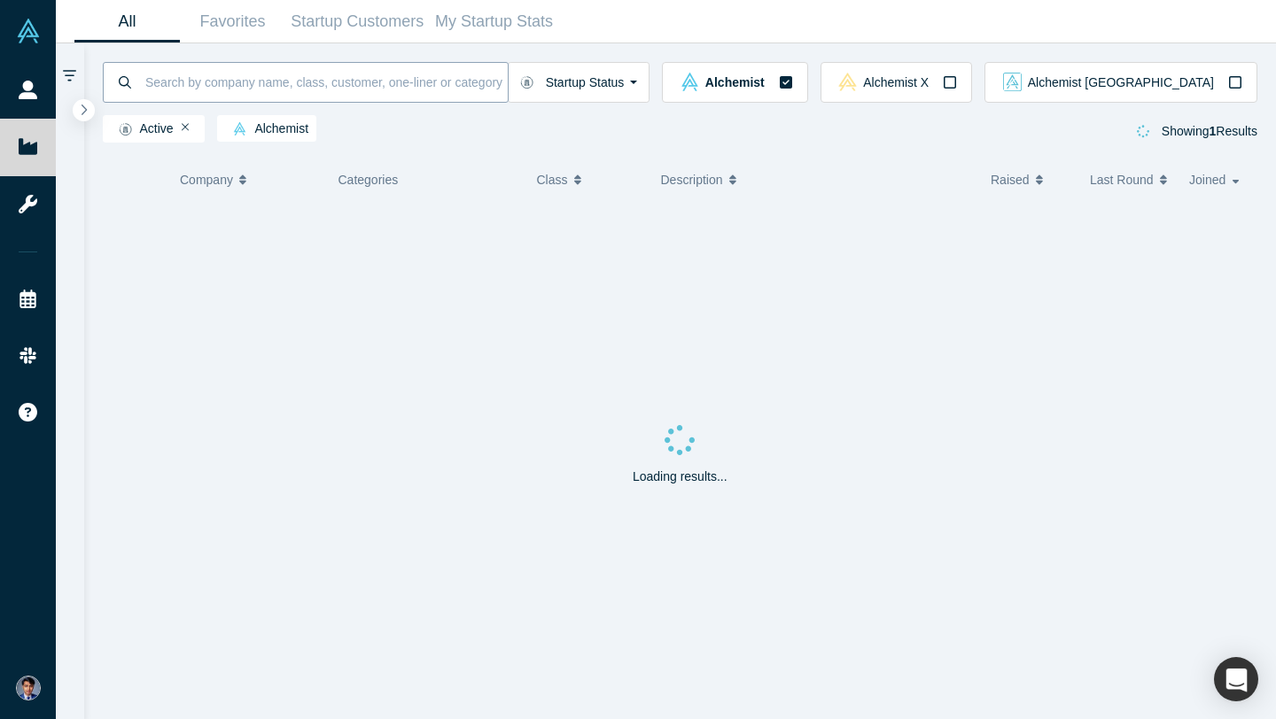
click at [373, 82] on input at bounding box center [326, 82] width 364 height 42
paste input "Metabob"
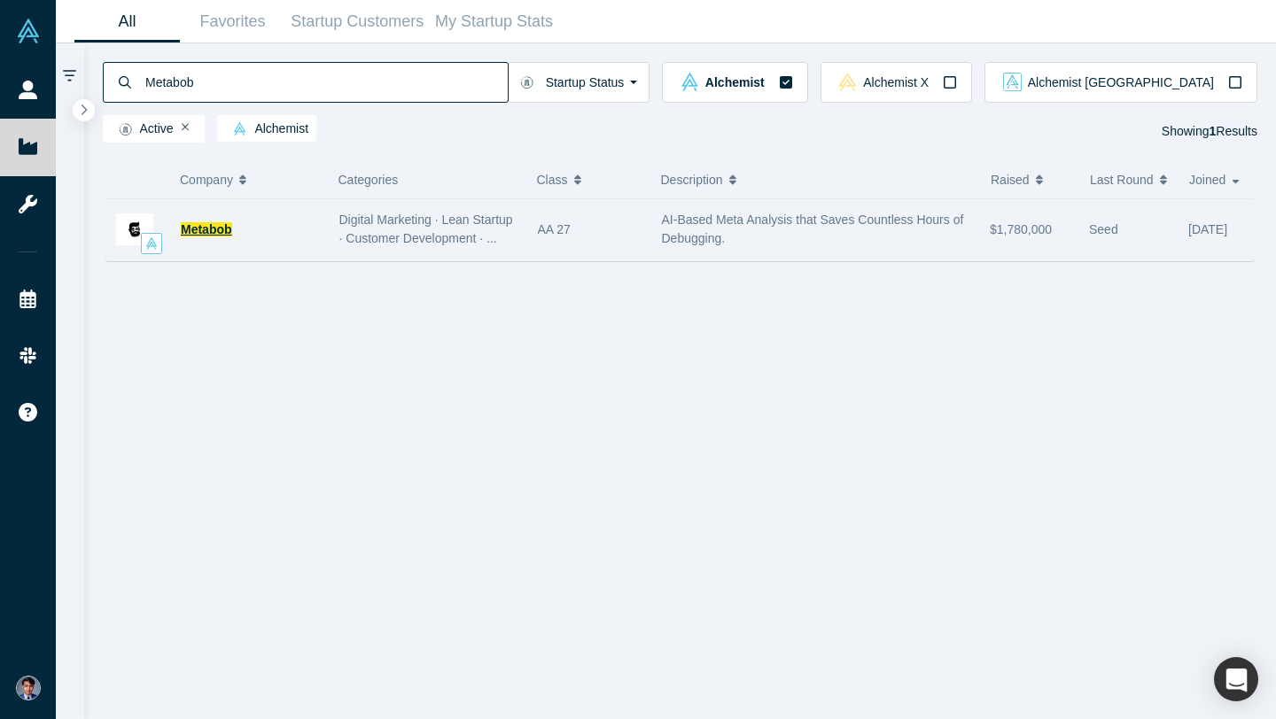
type input "Metabob"
click at [215, 230] on span "Metabob" at bounding box center [206, 229] width 51 height 14
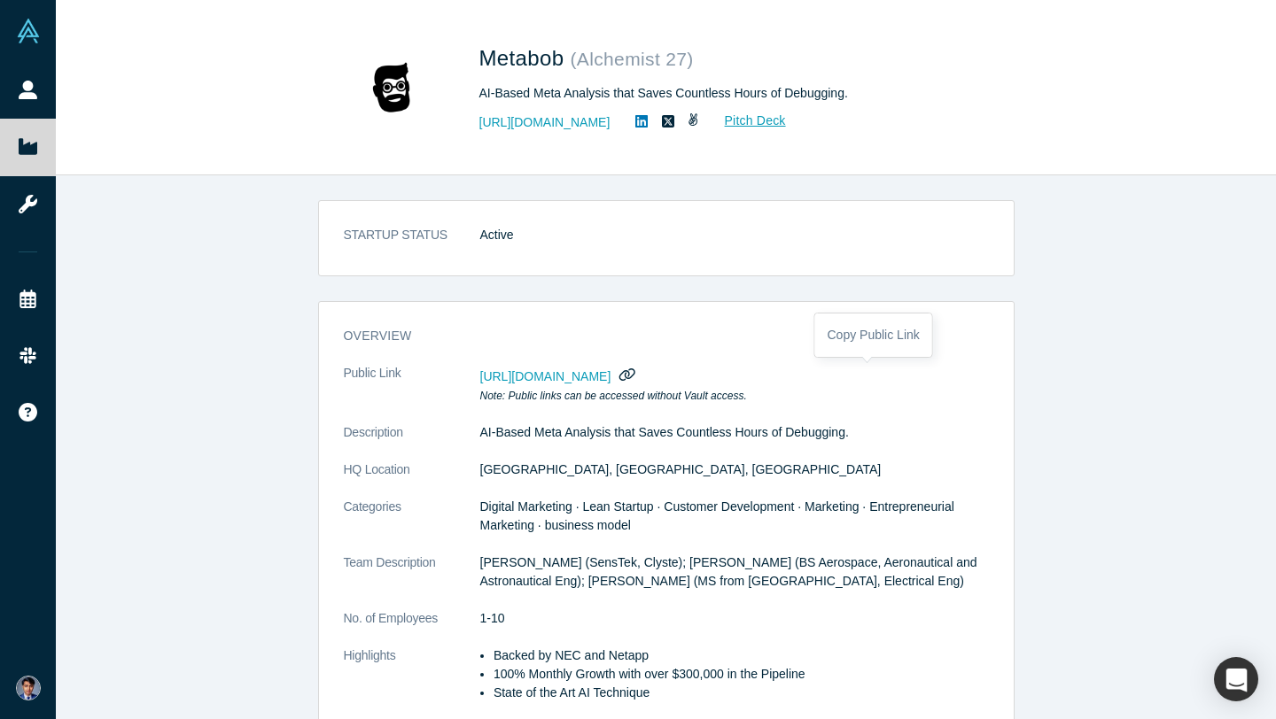
click at [635, 376] on icon "button" at bounding box center [627, 375] width 16 height 12
click at [636, 376] on icon "button" at bounding box center [627, 374] width 17 height 13
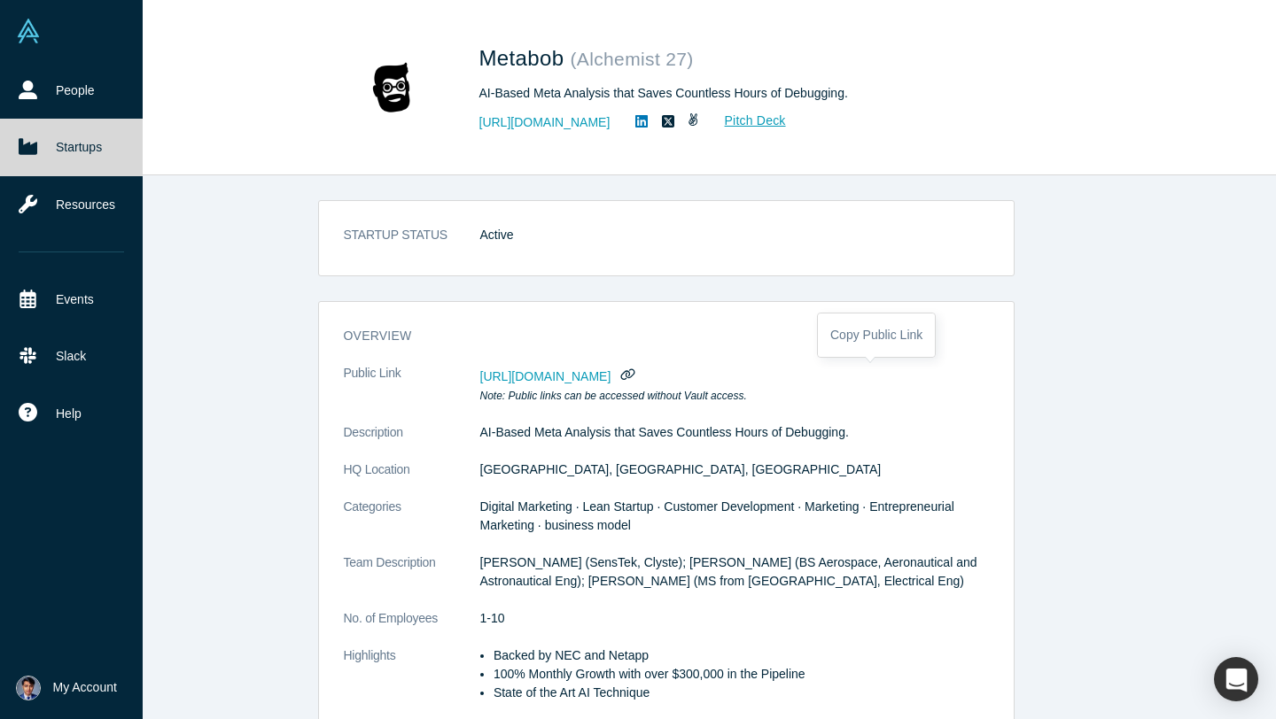
click at [19, 146] on icon at bounding box center [28, 147] width 19 height 16
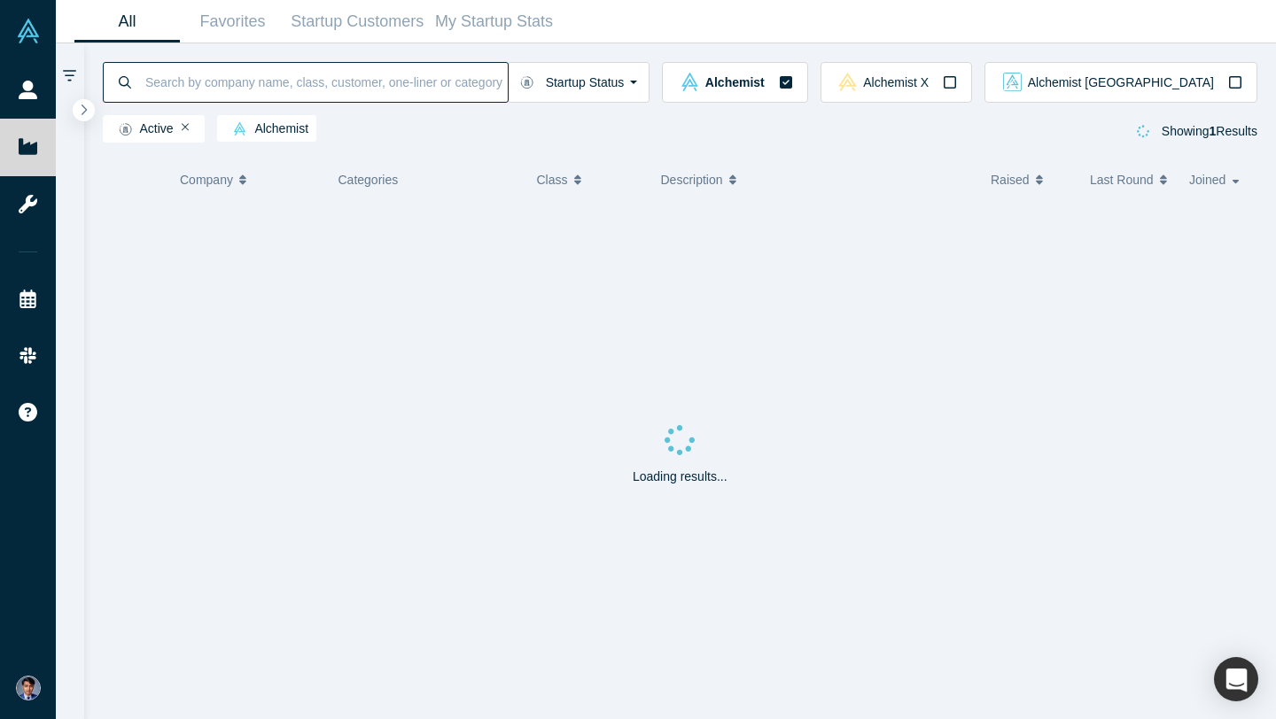
click at [361, 80] on input at bounding box center [326, 82] width 364 height 42
paste input "Spiky.ai"
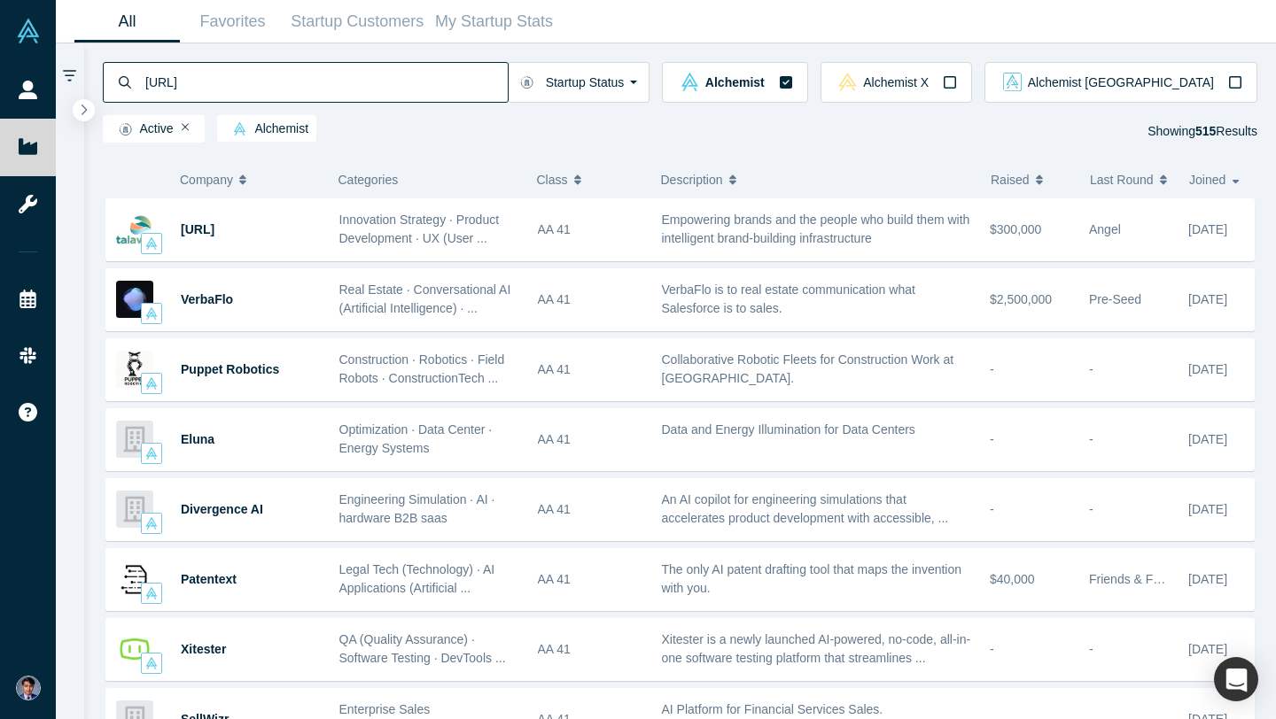
type input "Spiky.ai"
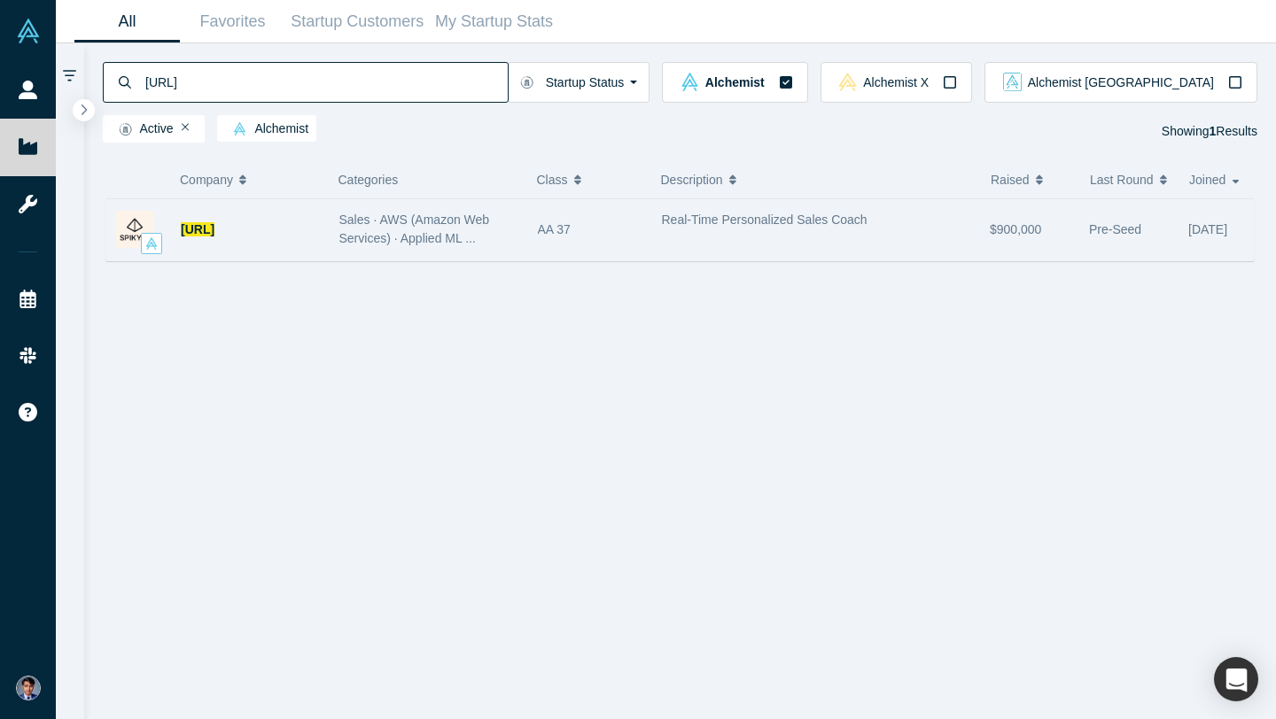
click at [239, 234] on div "Spiky.ai" at bounding box center [251, 229] width 140 height 61
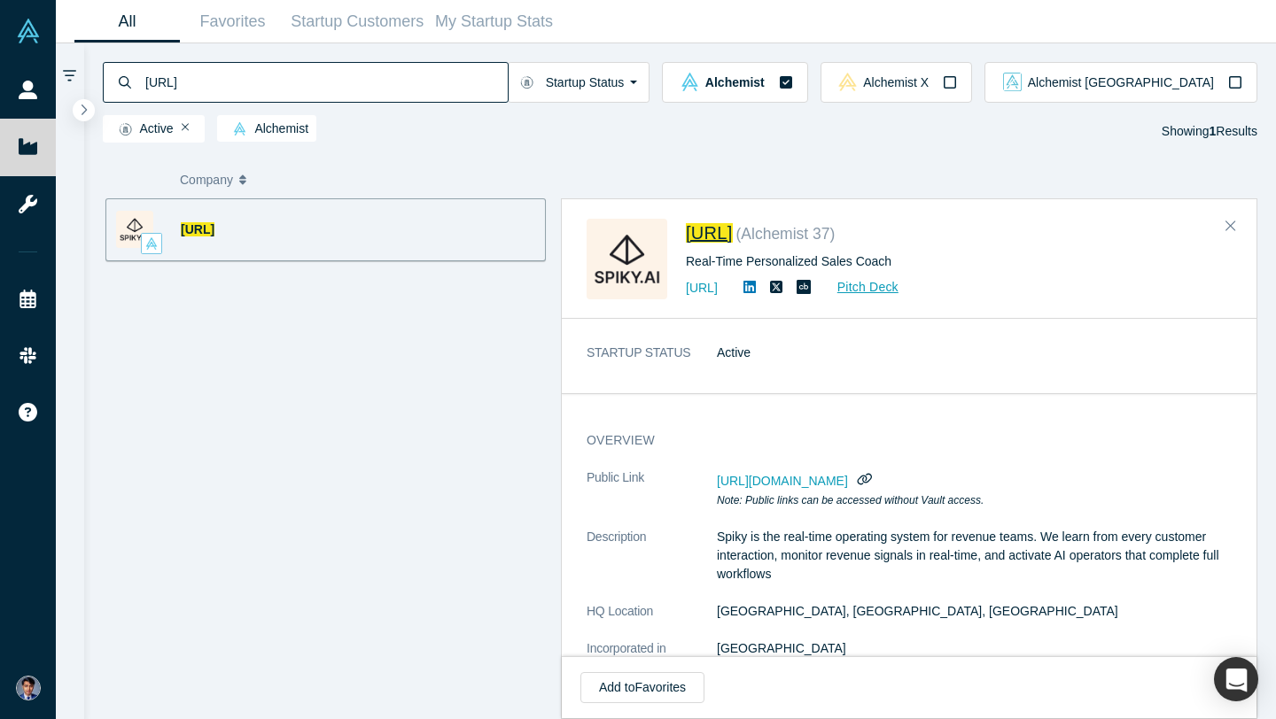
click at [716, 234] on span "Spiky.ai" at bounding box center [709, 232] width 47 height 19
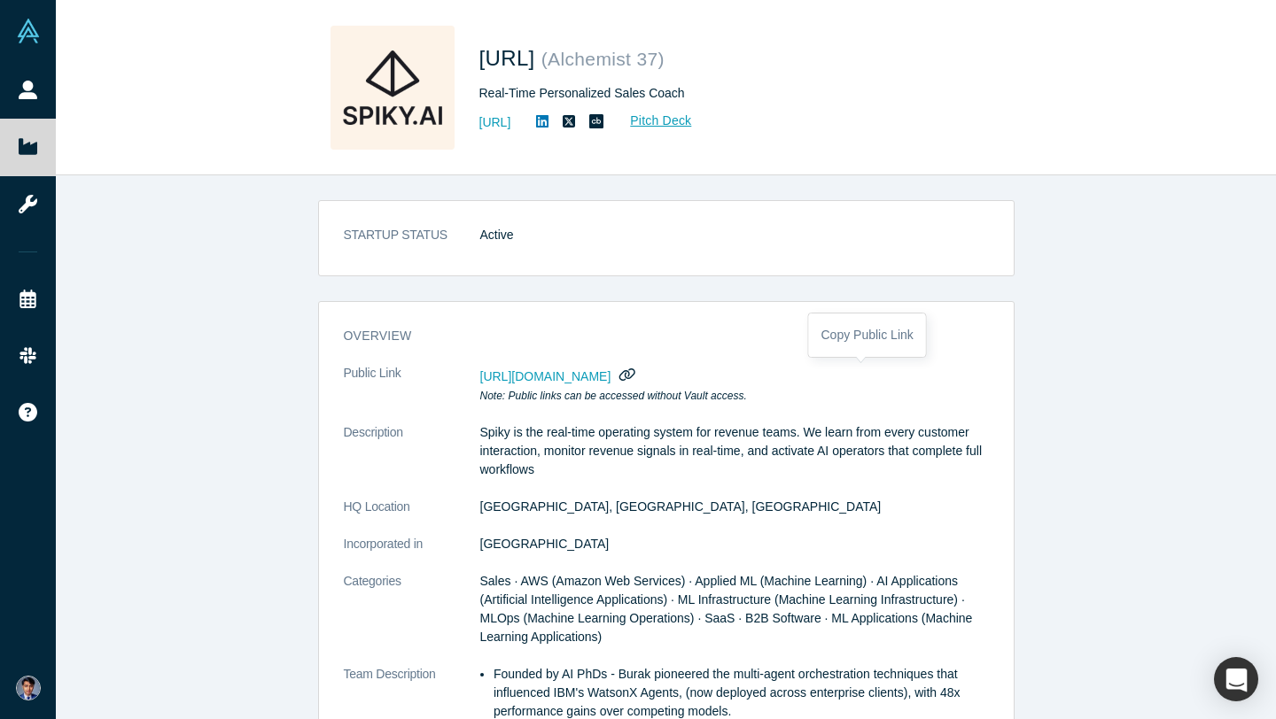
click at [635, 369] on icon "button" at bounding box center [627, 375] width 16 height 12
drag, startPoint x: 474, startPoint y: 58, endPoint x: 554, endPoint y: 59, distance: 79.7
click at [554, 59] on div "Spiky.ai ( Alchemist 37 ) Real-Time Personalized Sales Coach https://spiky.ai/ …" at bounding box center [666, 88] width 696 height 124
copy span "Spiky.ai"
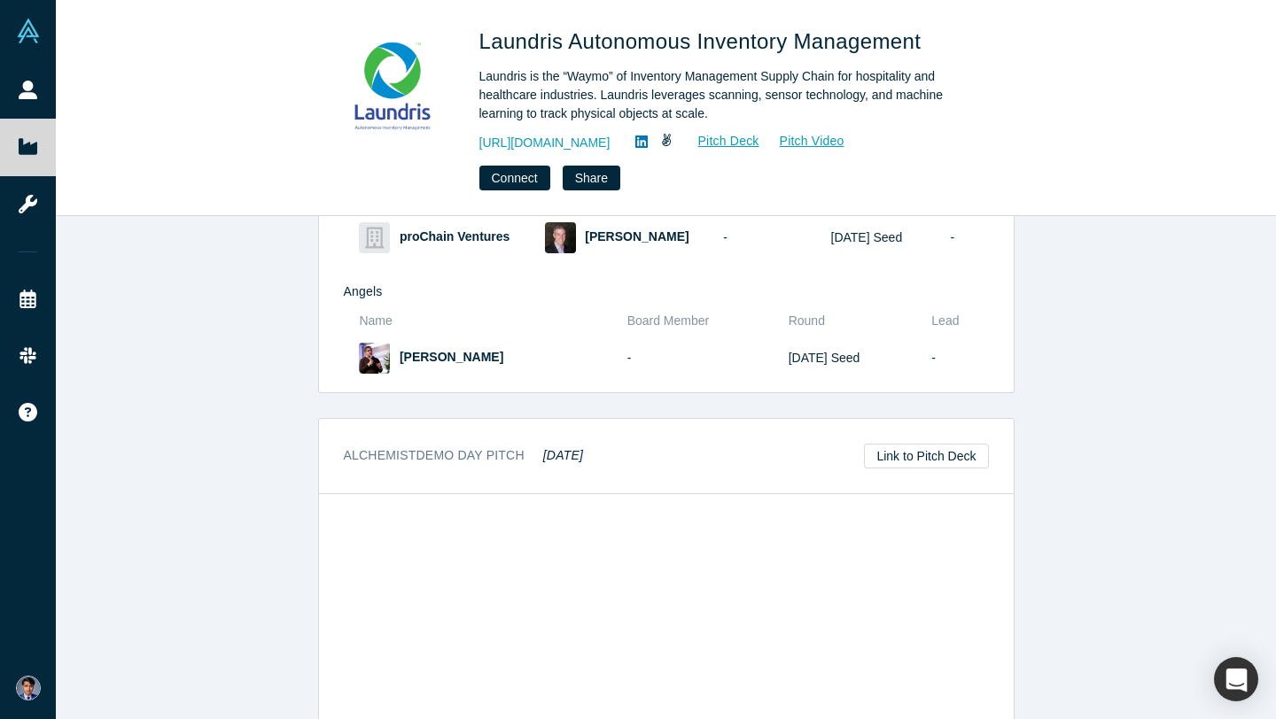
scroll to position [1404, 0]
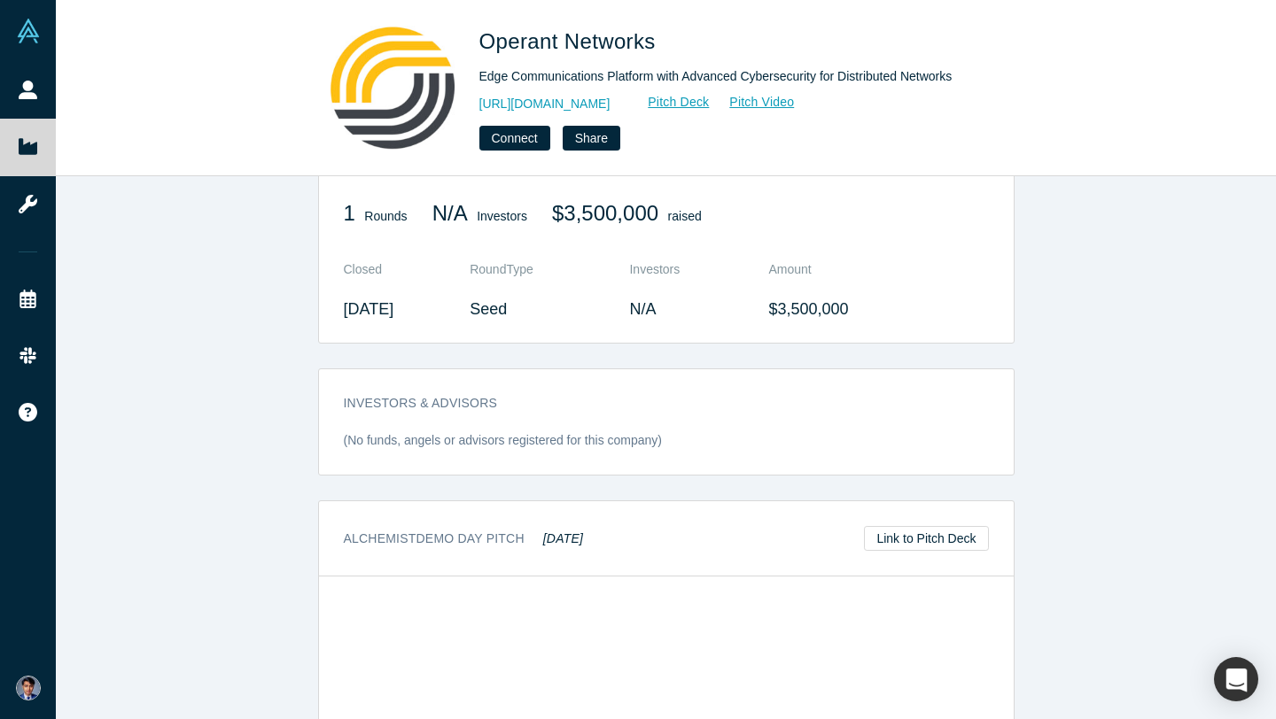
scroll to position [879, 0]
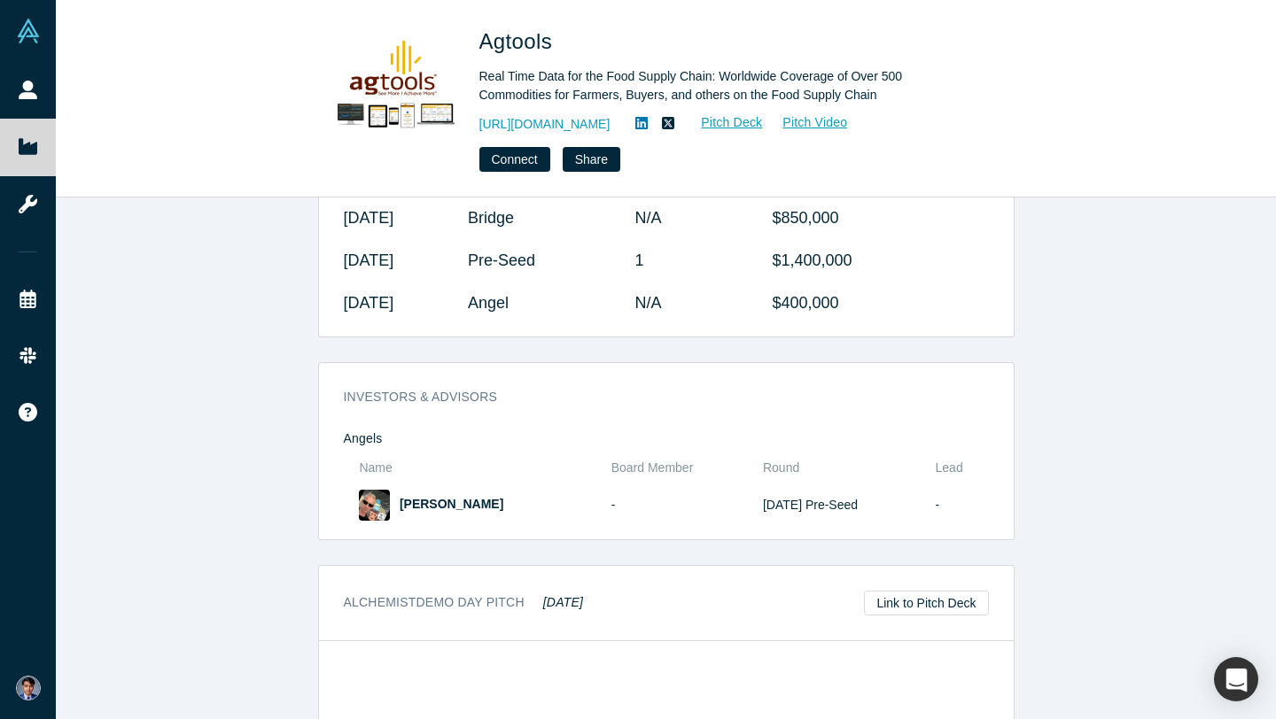
scroll to position [1511, 0]
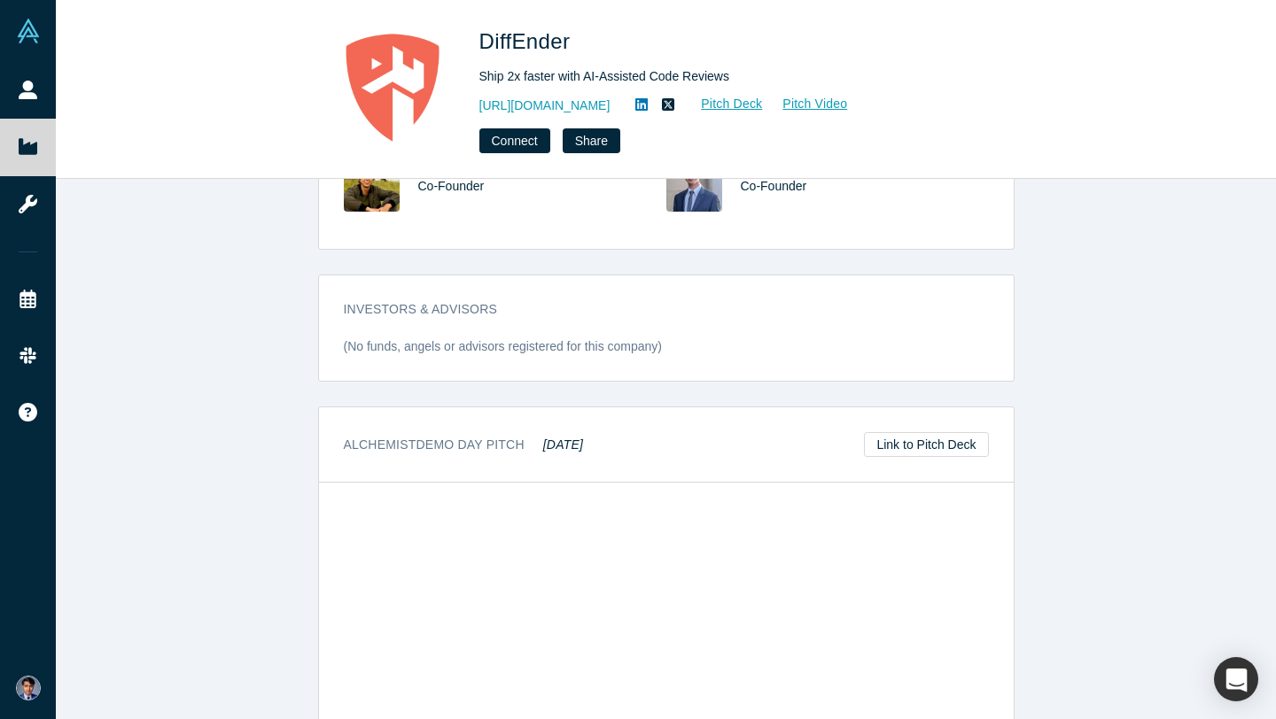
scroll to position [767, 0]
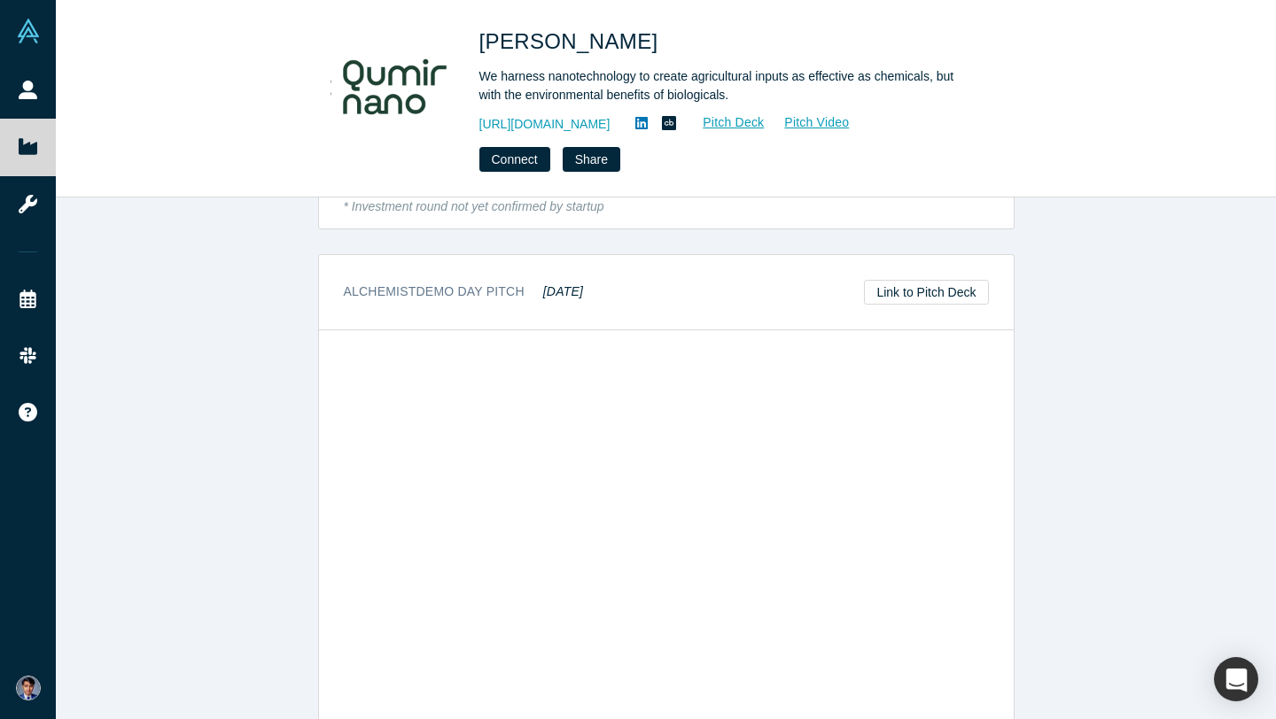
scroll to position [1720, 0]
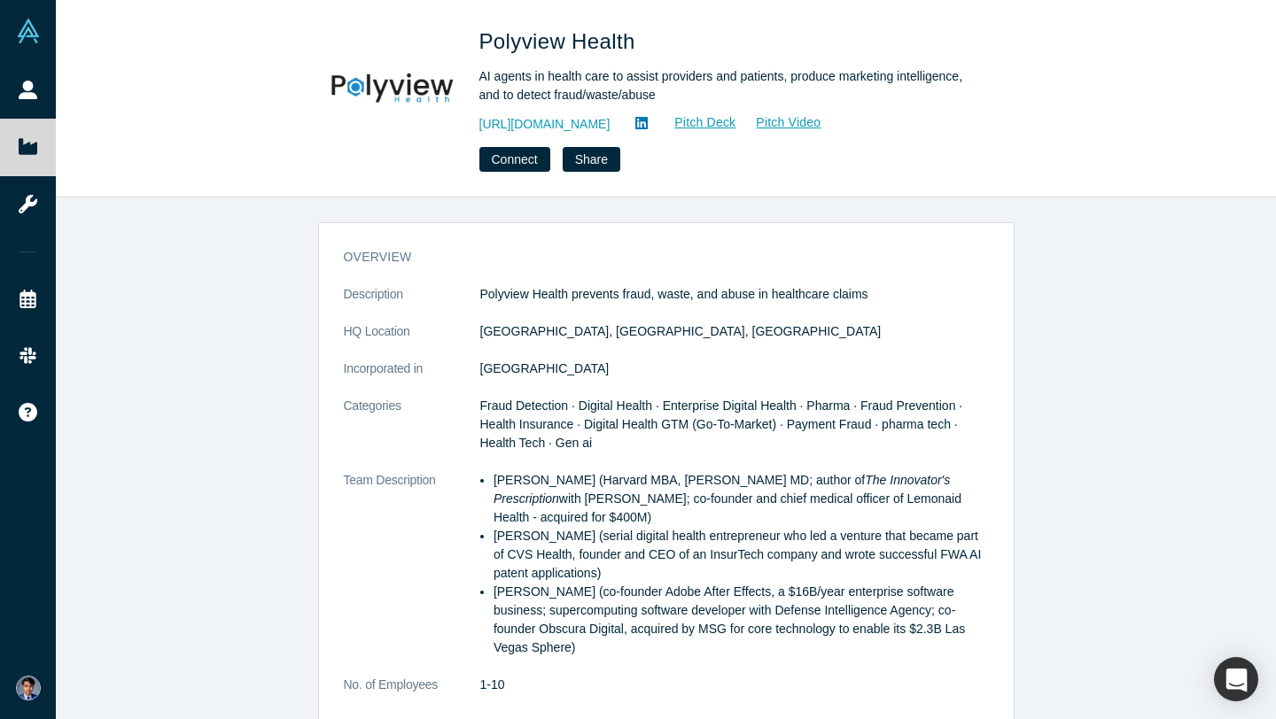
scroll to position [1254, 0]
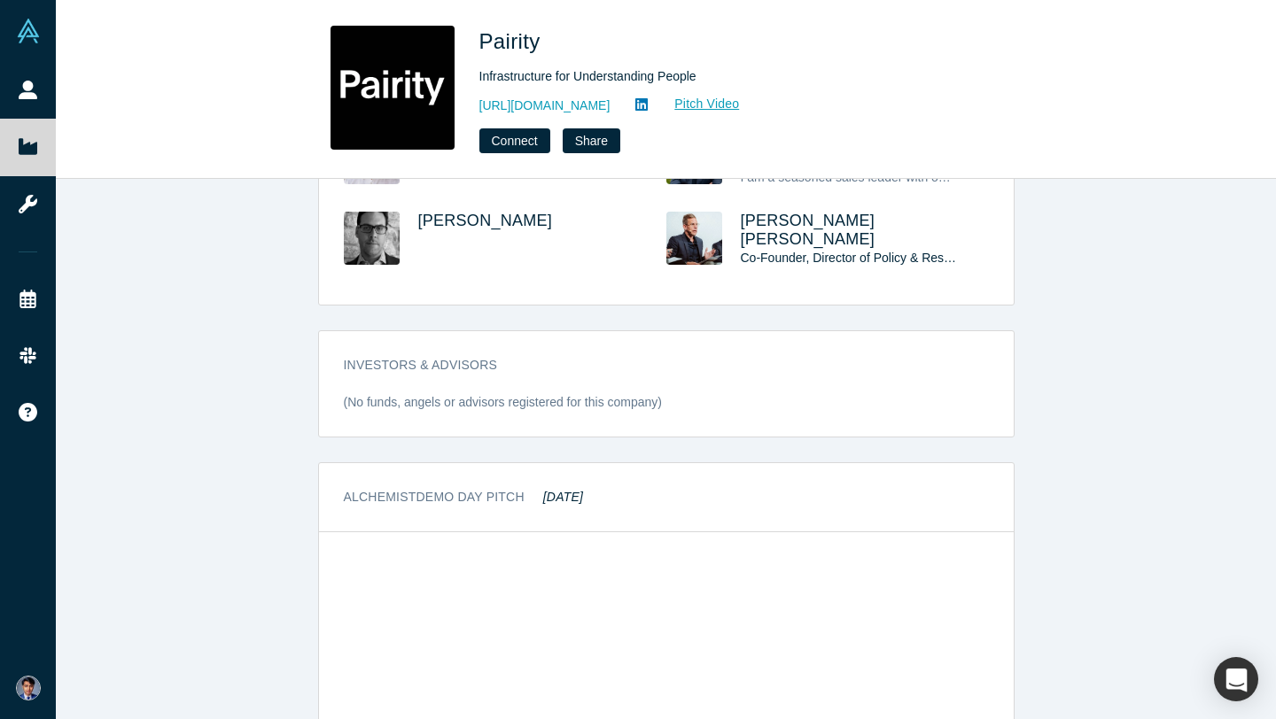
scroll to position [1102, 0]
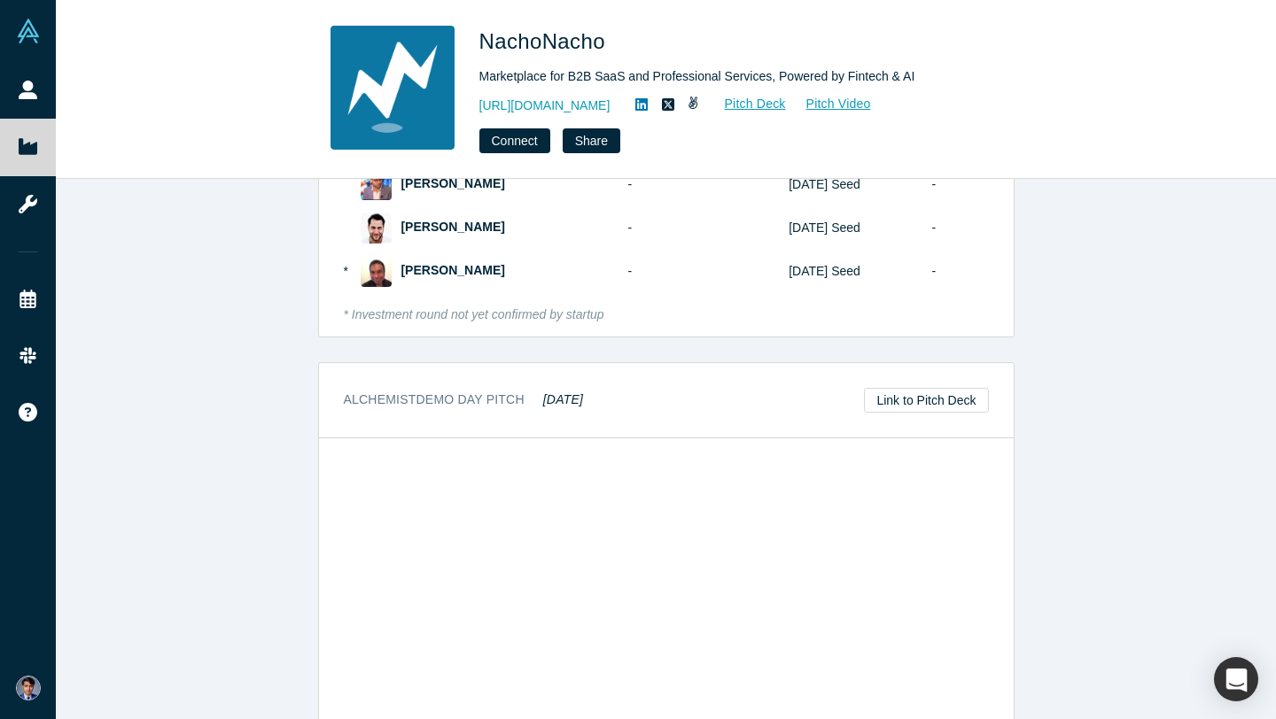
scroll to position [1256, 0]
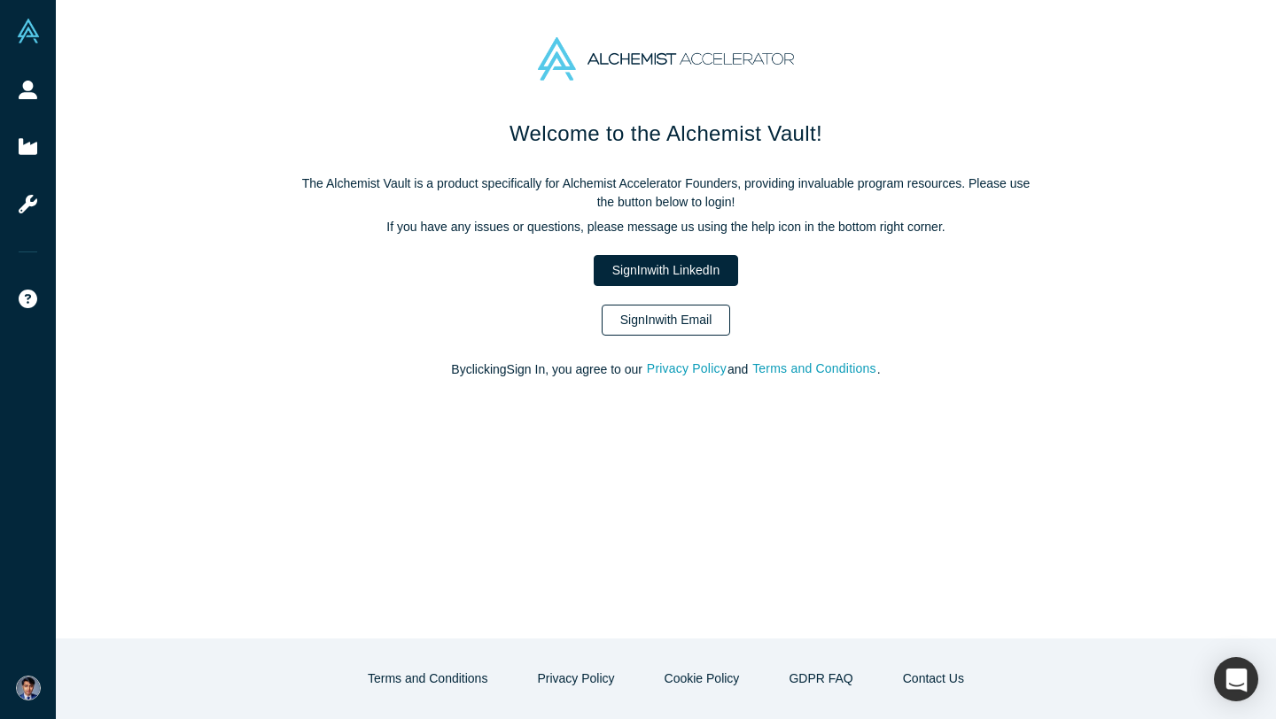
click at [621, 321] on link "Sign In with Email" at bounding box center [666, 320] width 129 height 31
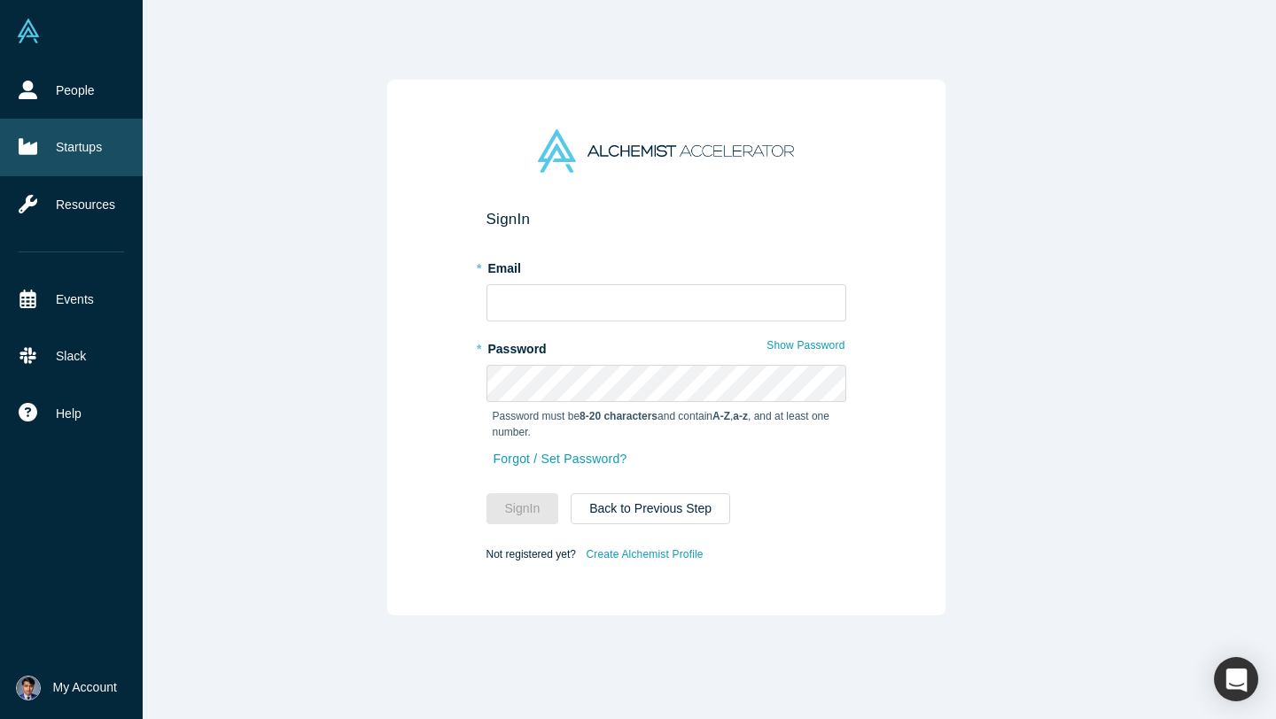
click at [20, 151] on icon at bounding box center [28, 147] width 19 height 16
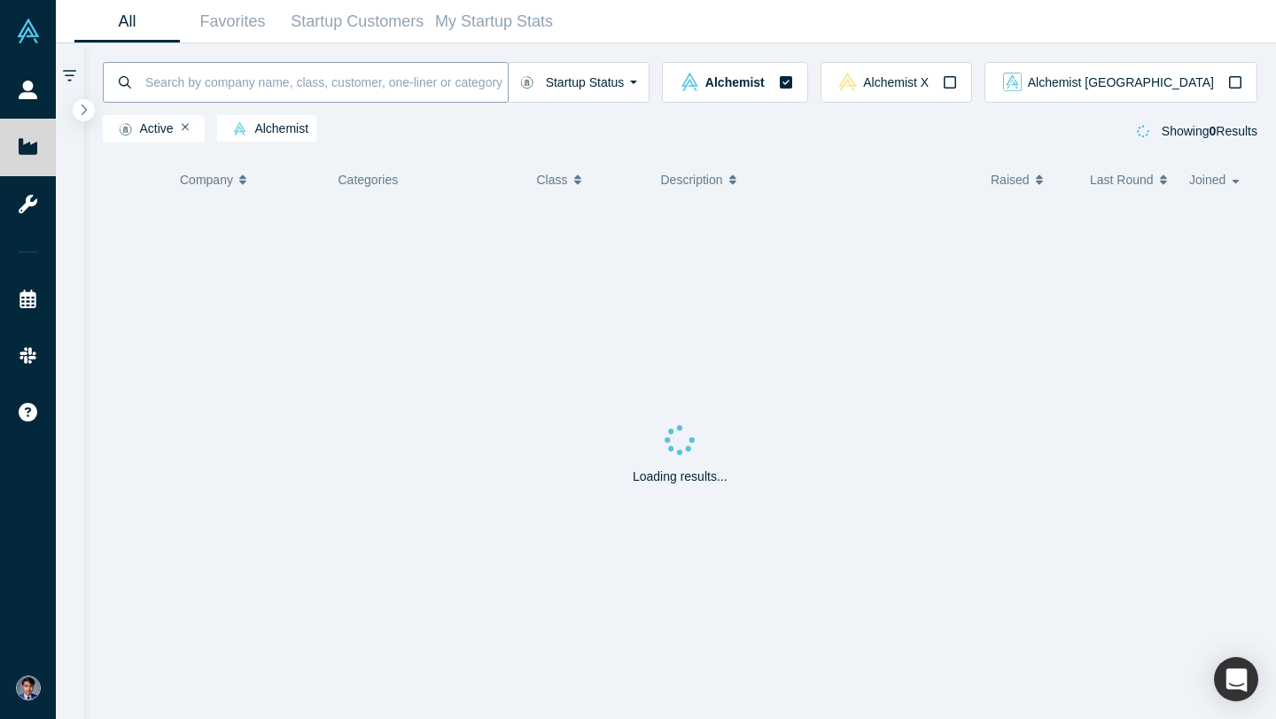
click at [401, 89] on input at bounding box center [326, 82] width 364 height 42
paste input "Hera Health Solutions"
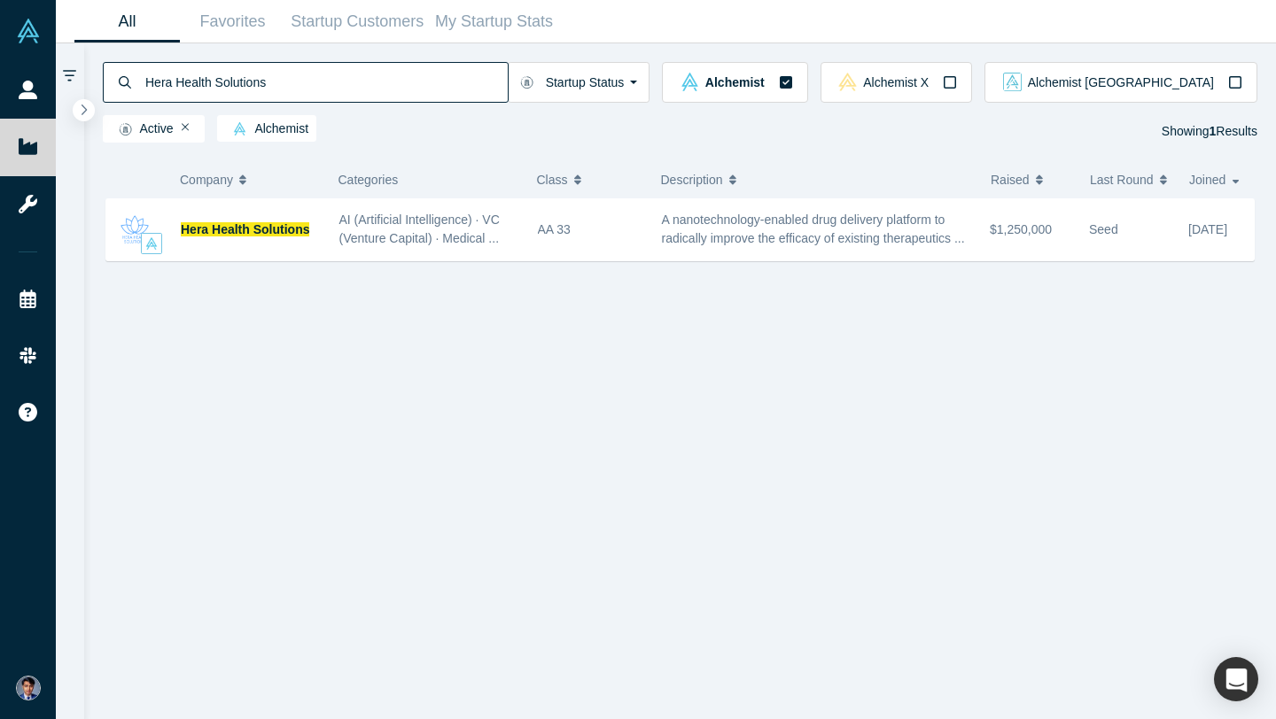
type input "Hera Health Solutions"
click at [298, 227] on span "Hera Health Solutions" at bounding box center [245, 229] width 128 height 14
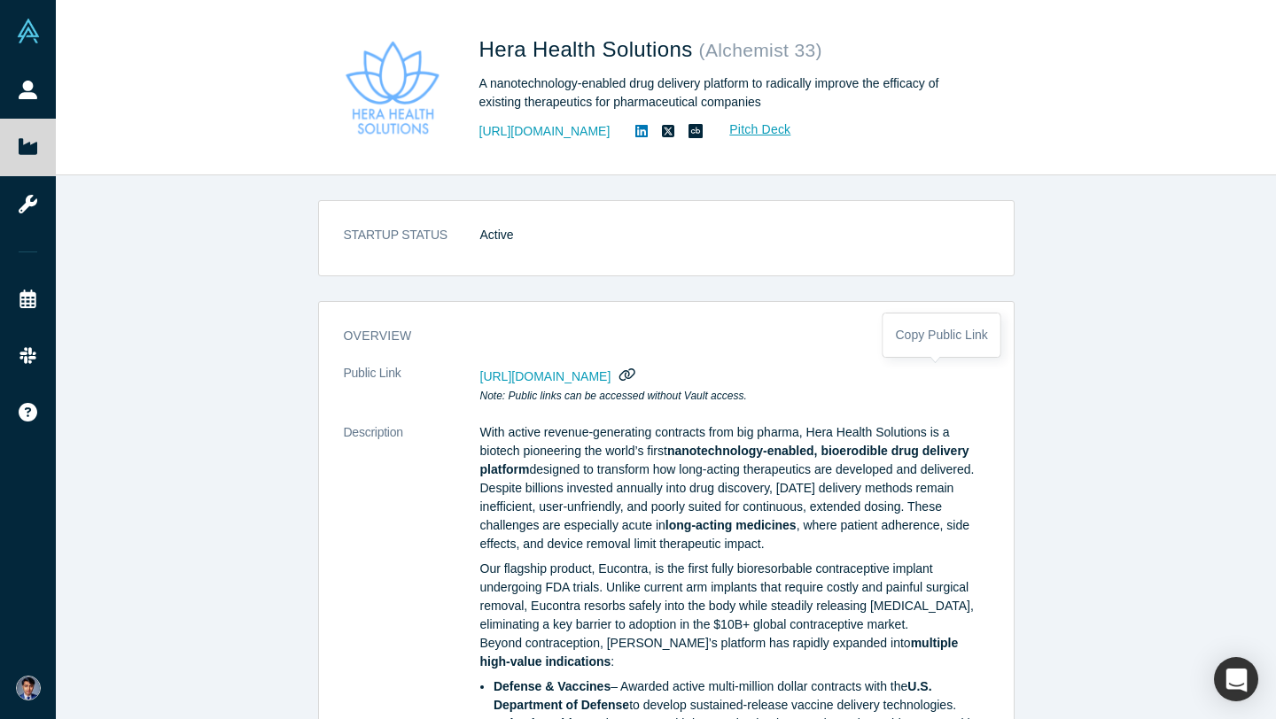
click at [636, 373] on icon "button" at bounding box center [627, 374] width 17 height 13
drag, startPoint x: 478, startPoint y: 49, endPoint x: 687, endPoint y: 53, distance: 209.1
click at [687, 53] on span "Hera Health Solutions" at bounding box center [589, 49] width 220 height 24
copy span "Hera Health Solutions"
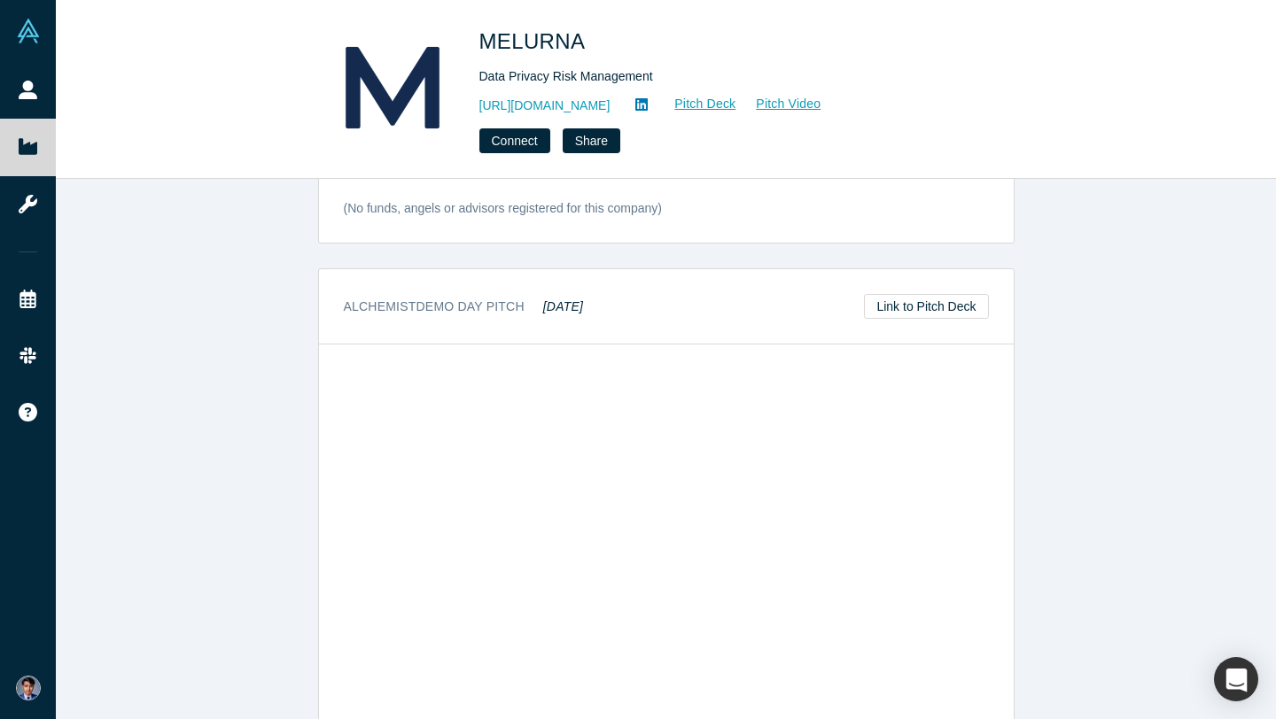
scroll to position [823, 0]
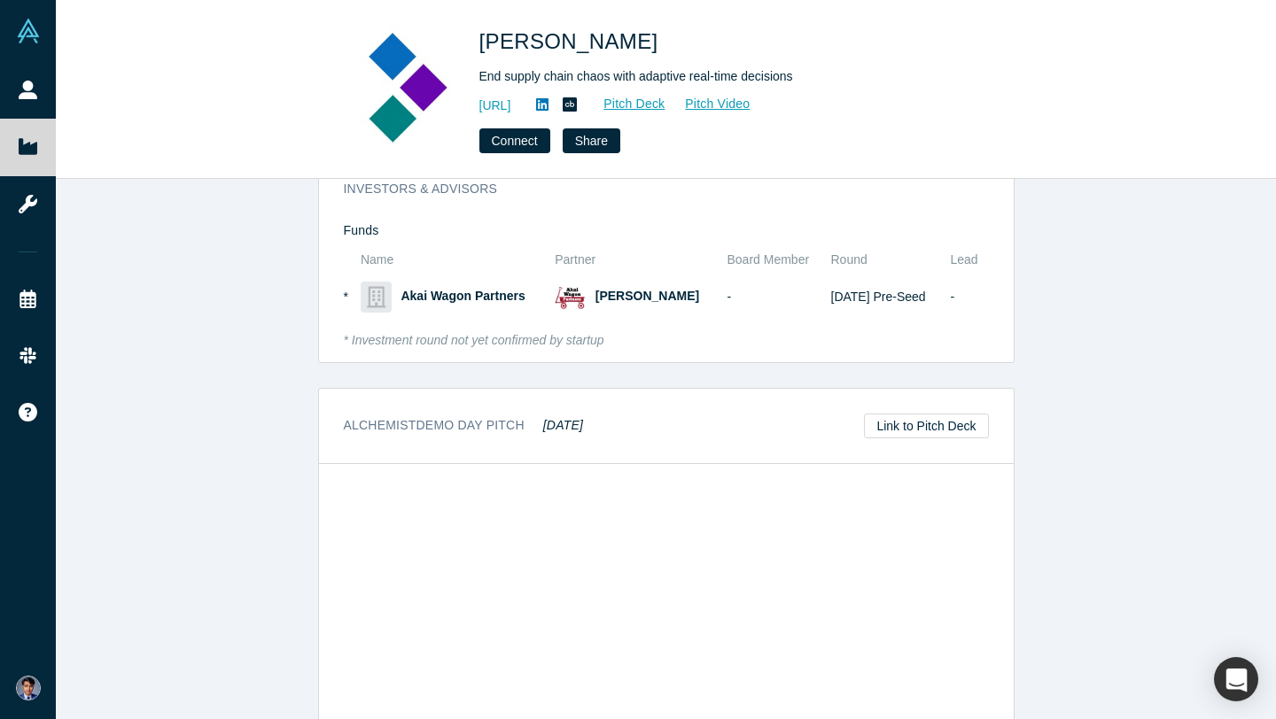
scroll to position [1935, 0]
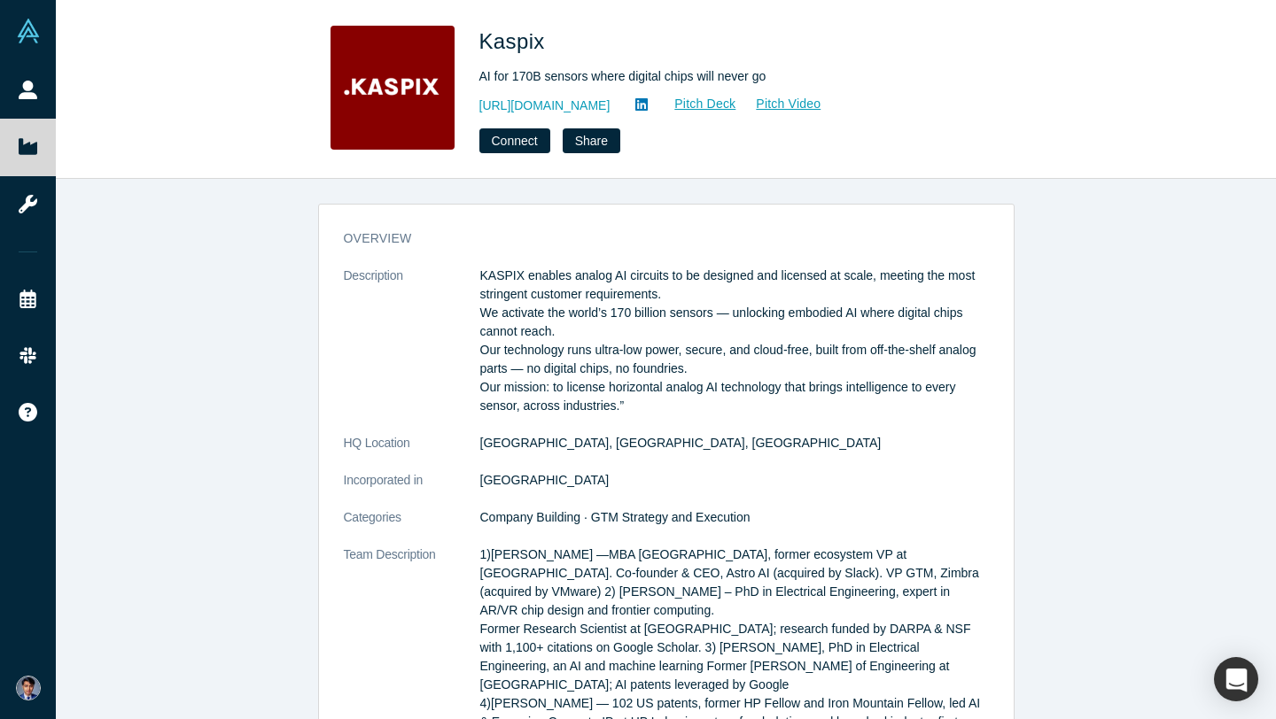
scroll to position [1503, 0]
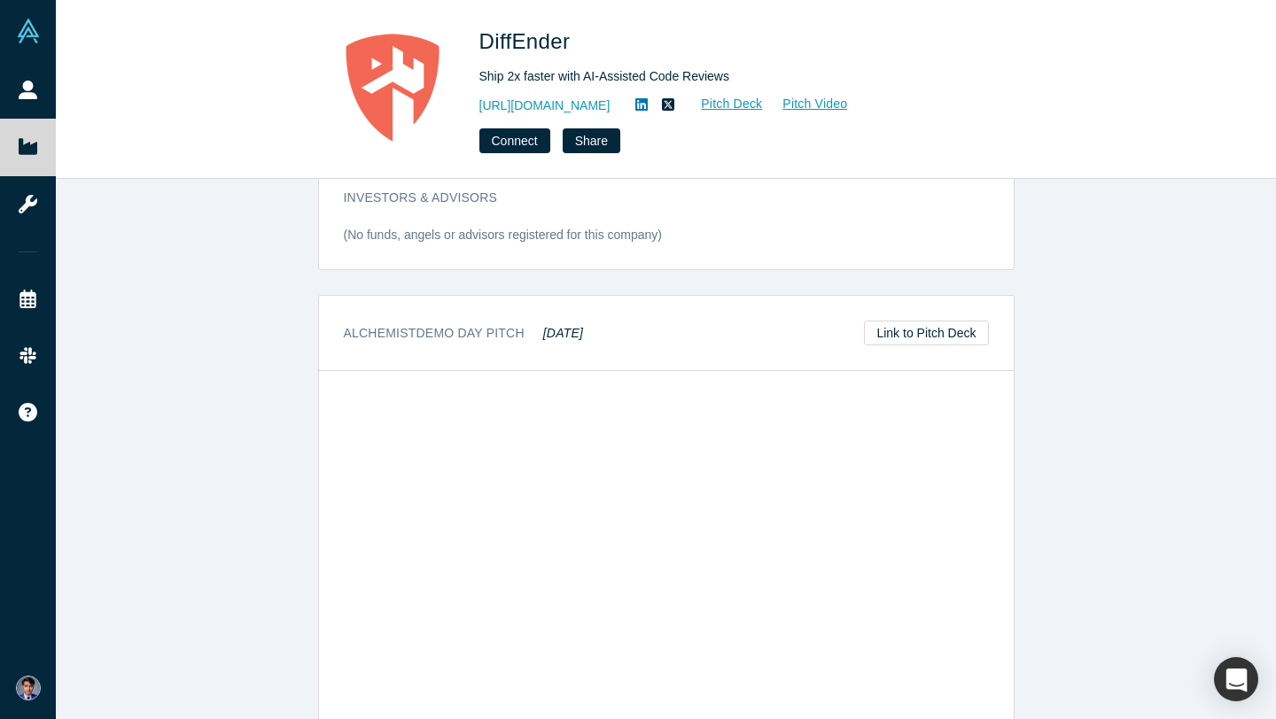
scroll to position [767, 0]
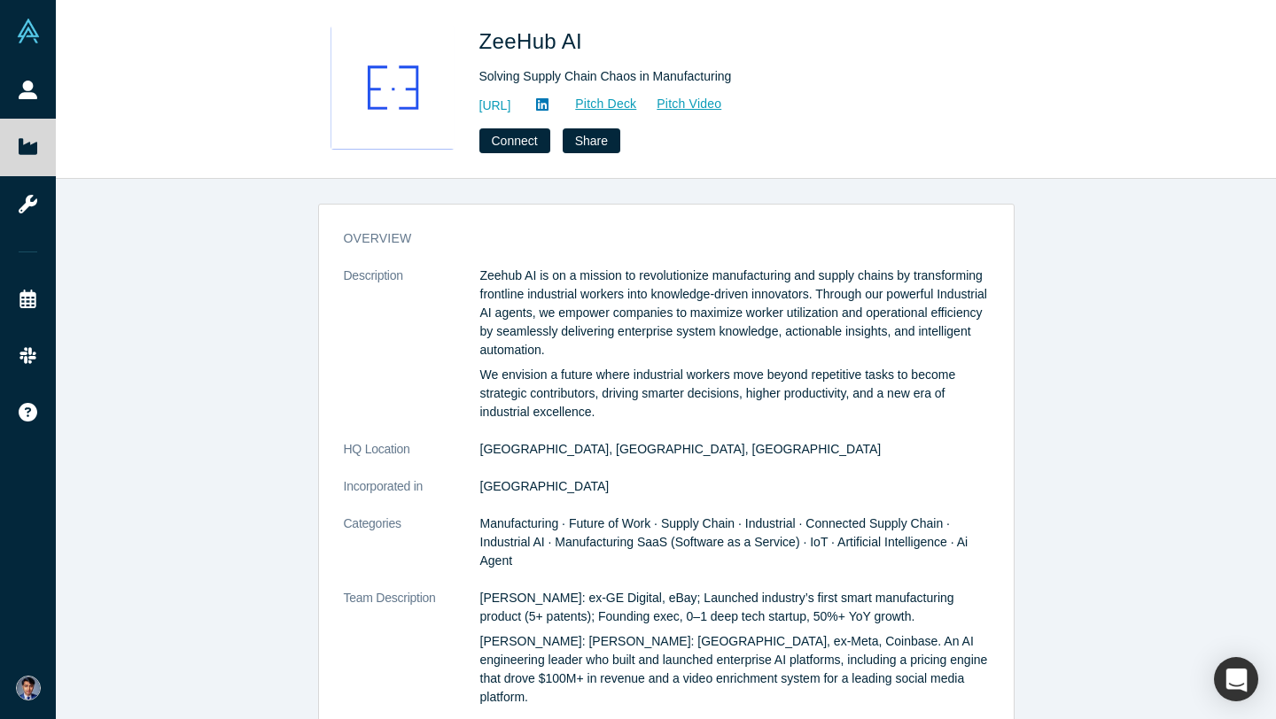
scroll to position [1196, 0]
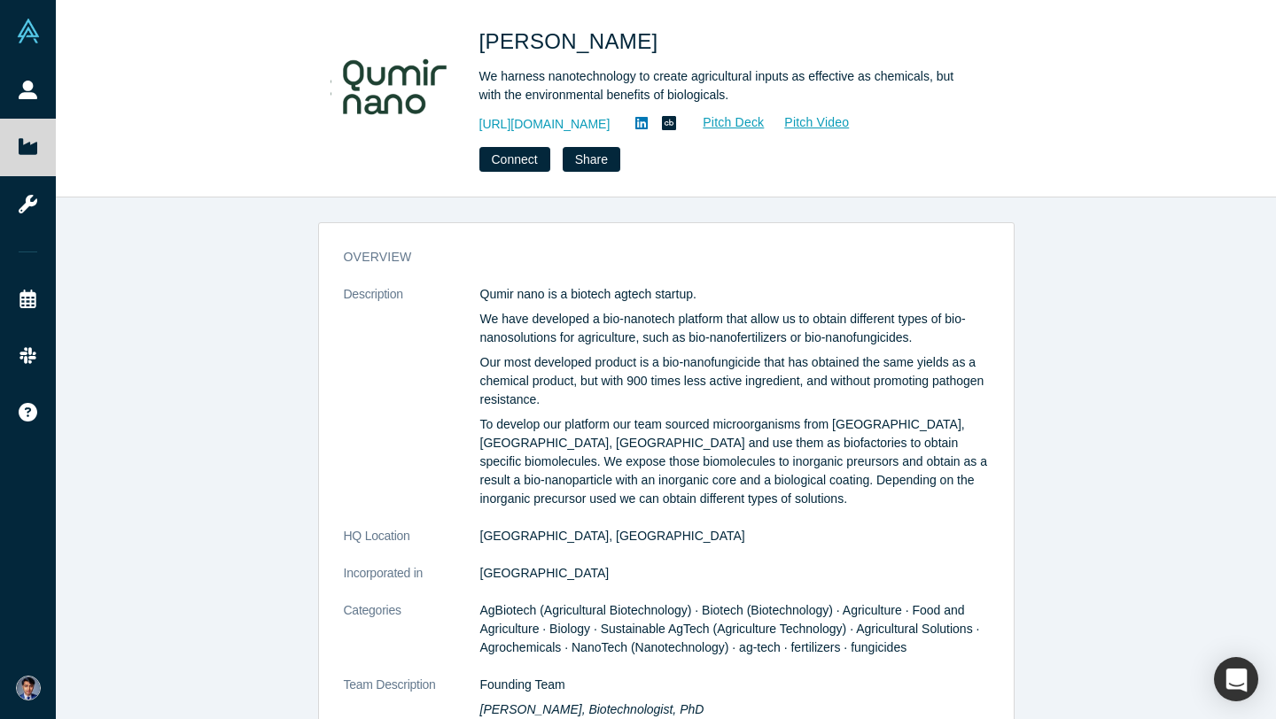
scroll to position [1730, 0]
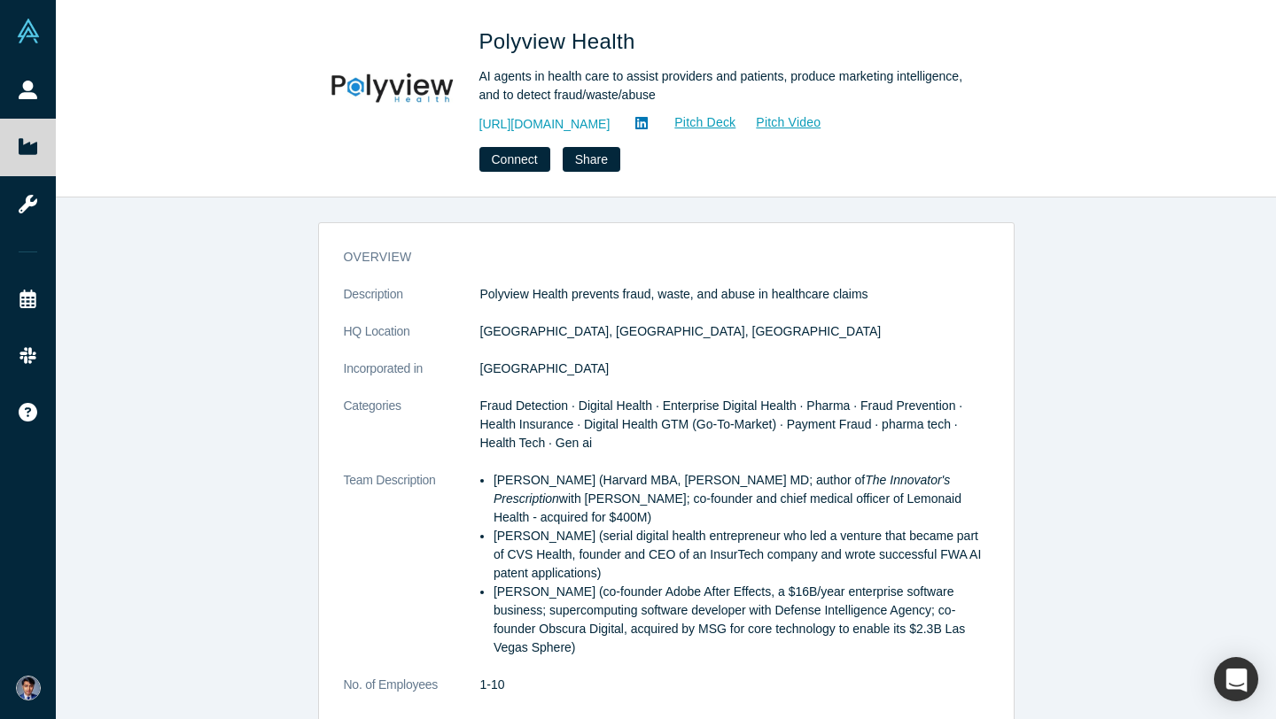
scroll to position [1254, 0]
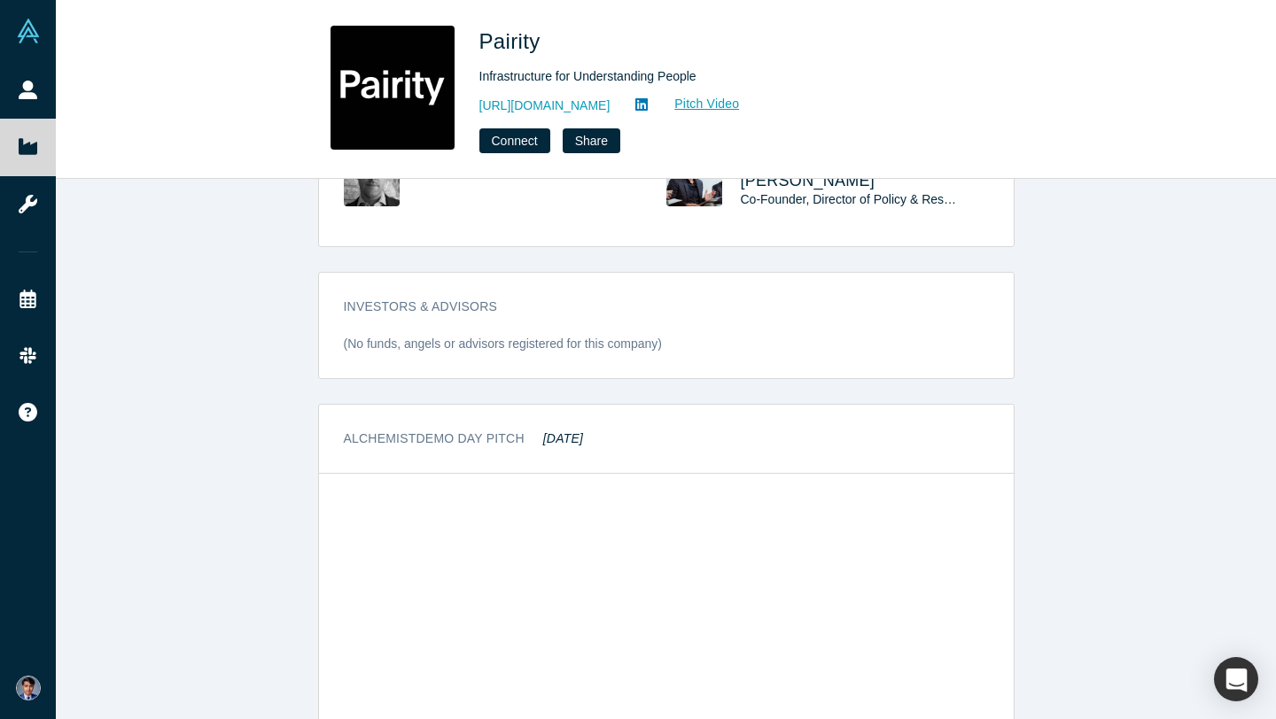
scroll to position [1319, 0]
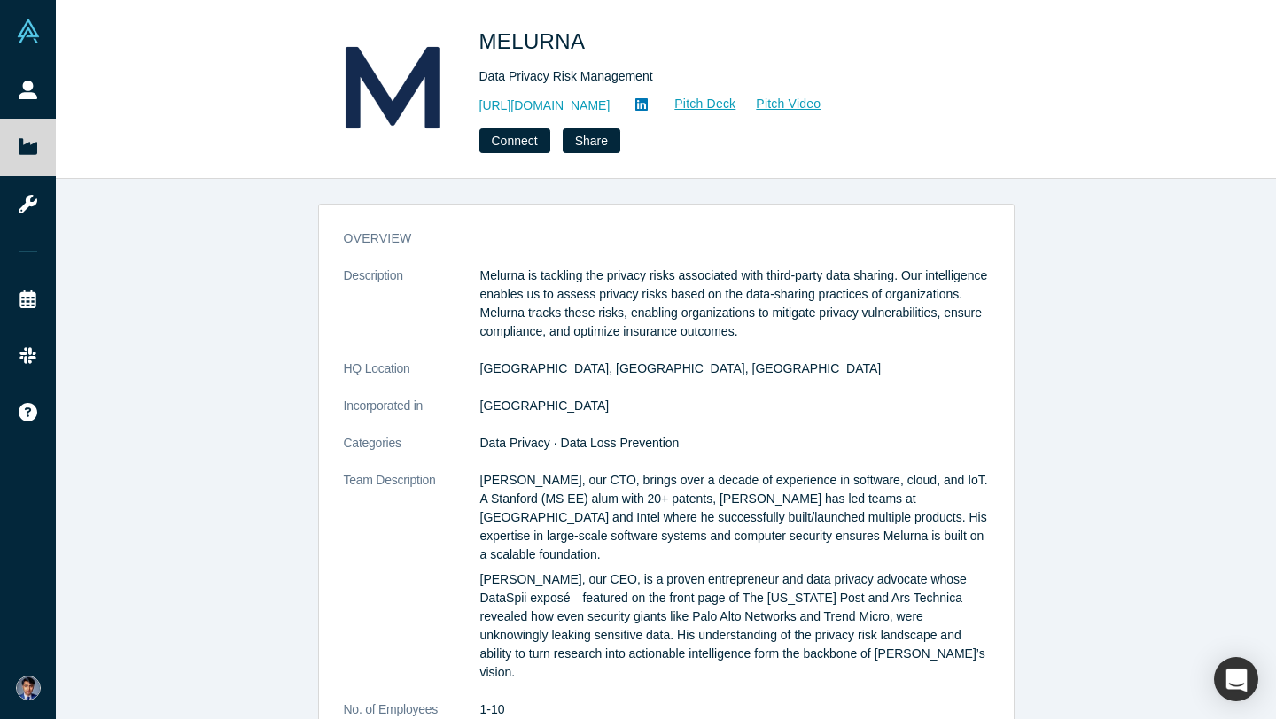
scroll to position [823, 0]
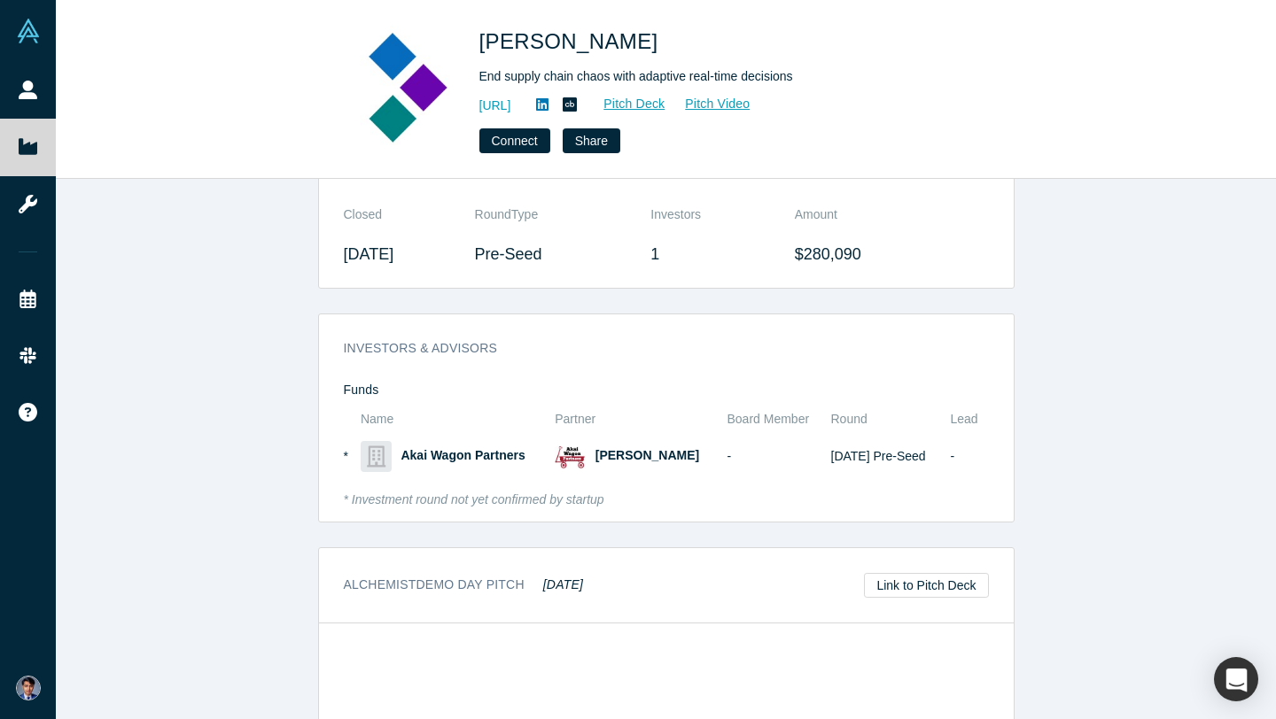
scroll to position [1794, 0]
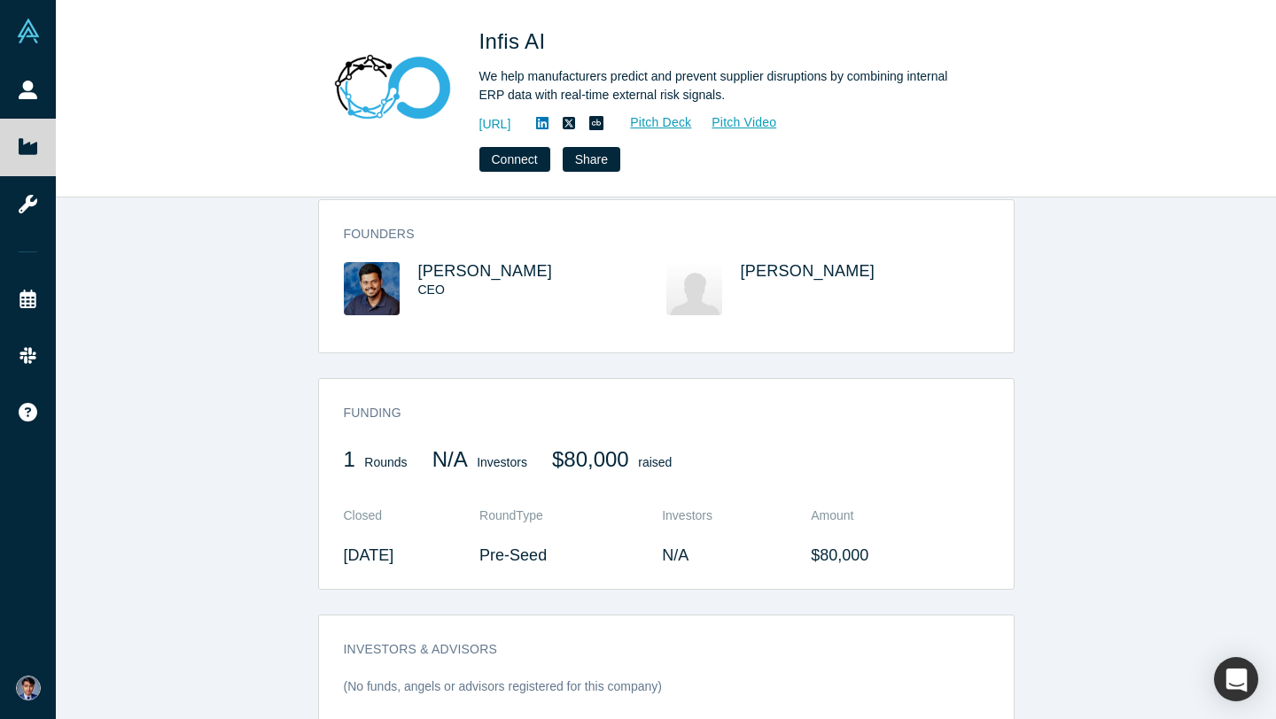
scroll to position [1122, 0]
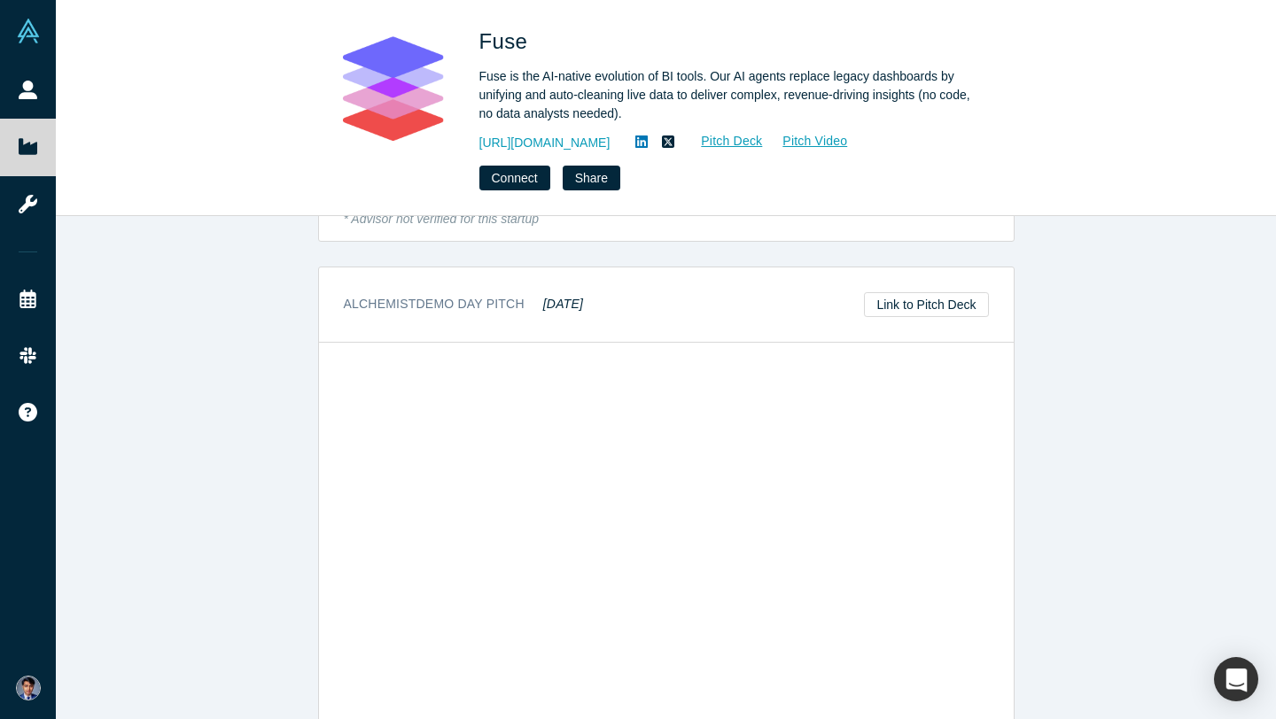
scroll to position [1424, 0]
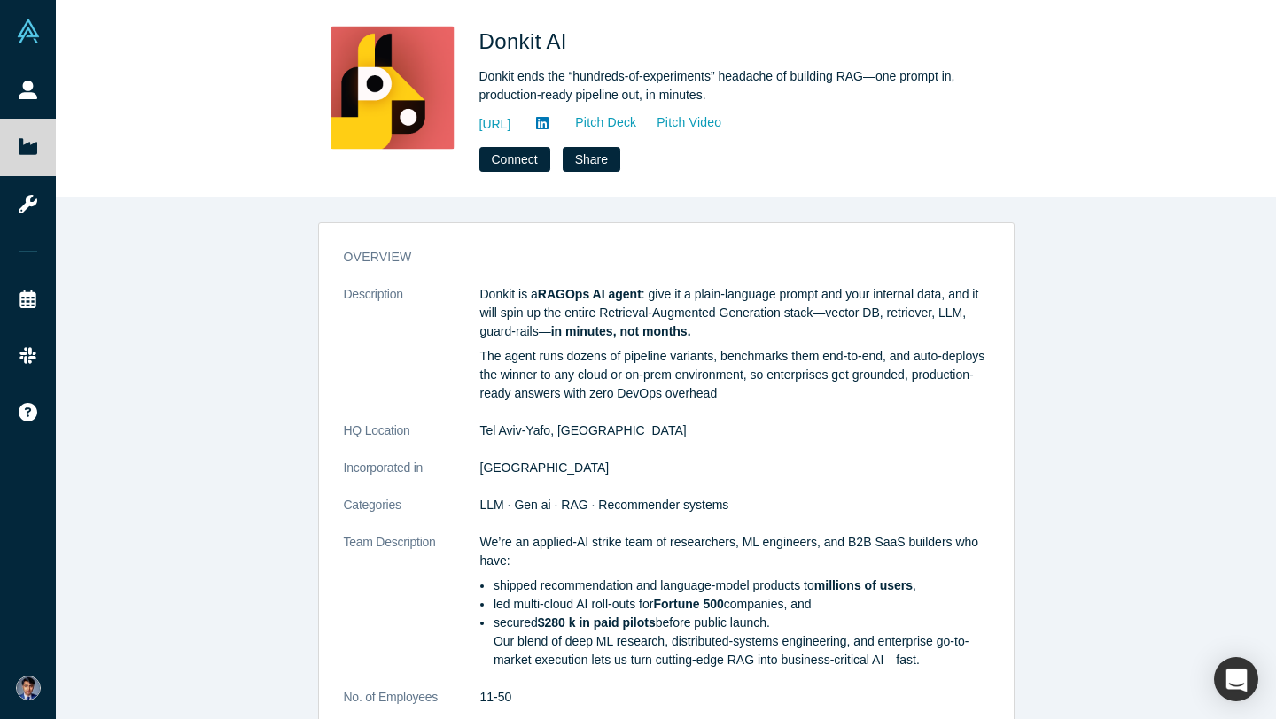
scroll to position [1217, 0]
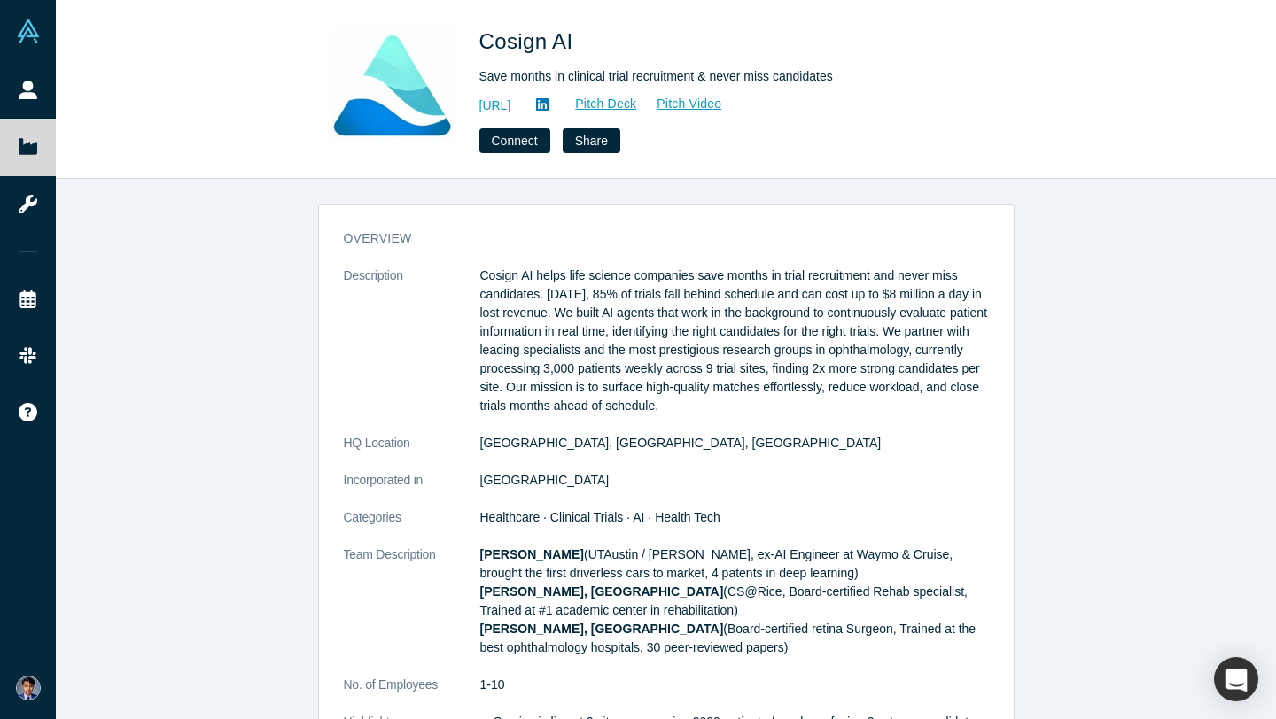
scroll to position [1025, 0]
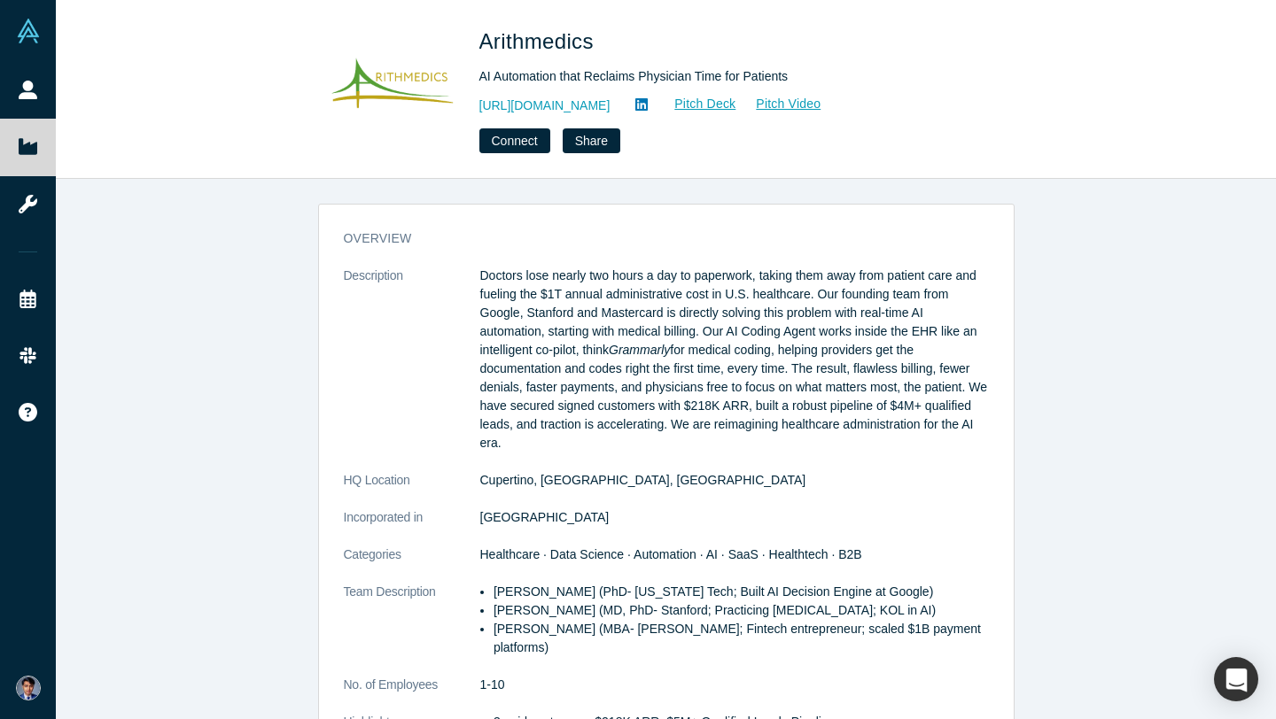
click at [639, 103] on icon at bounding box center [641, 104] width 12 height 12
